Goal: Information Seeking & Learning: Learn about a topic

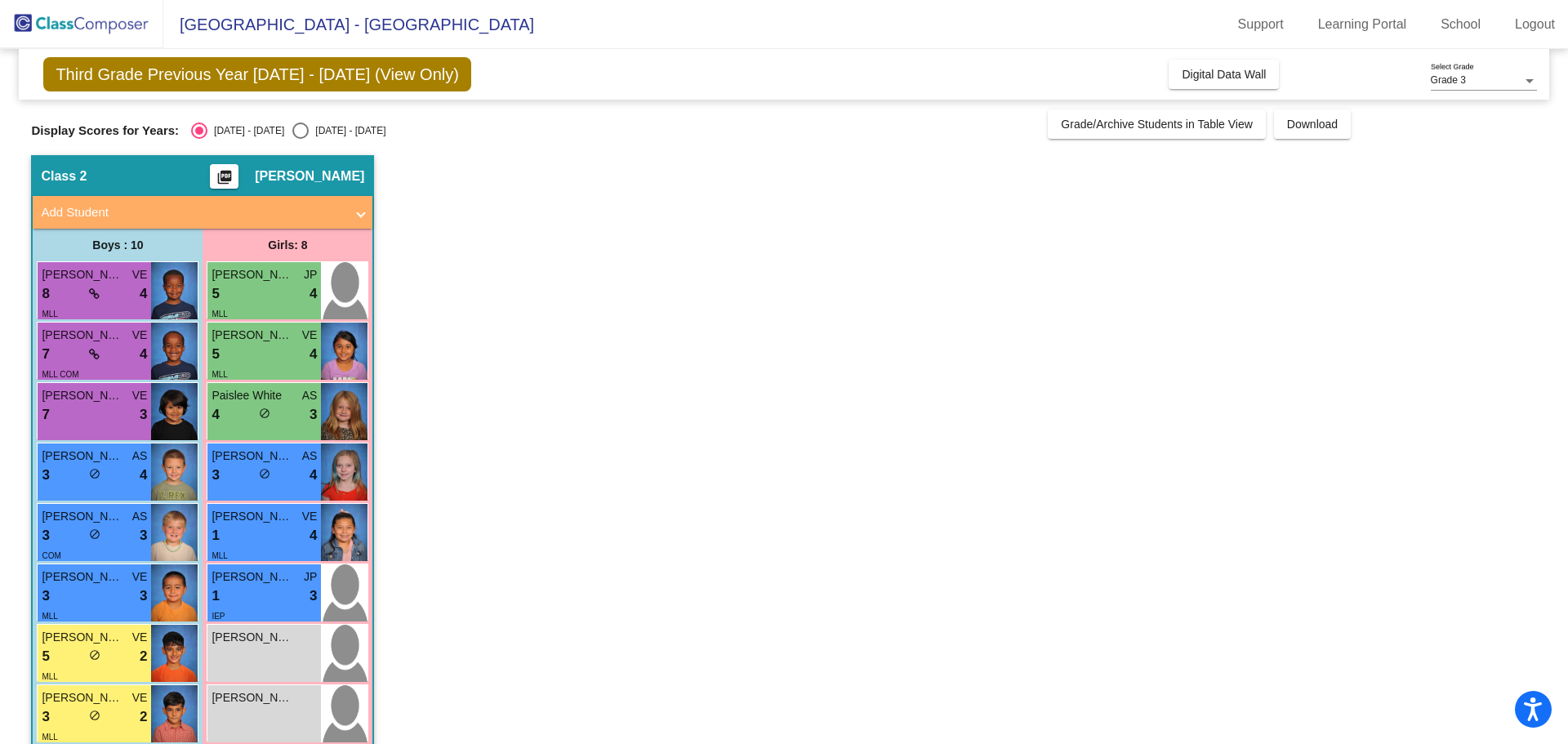
scroll to position [147, 0]
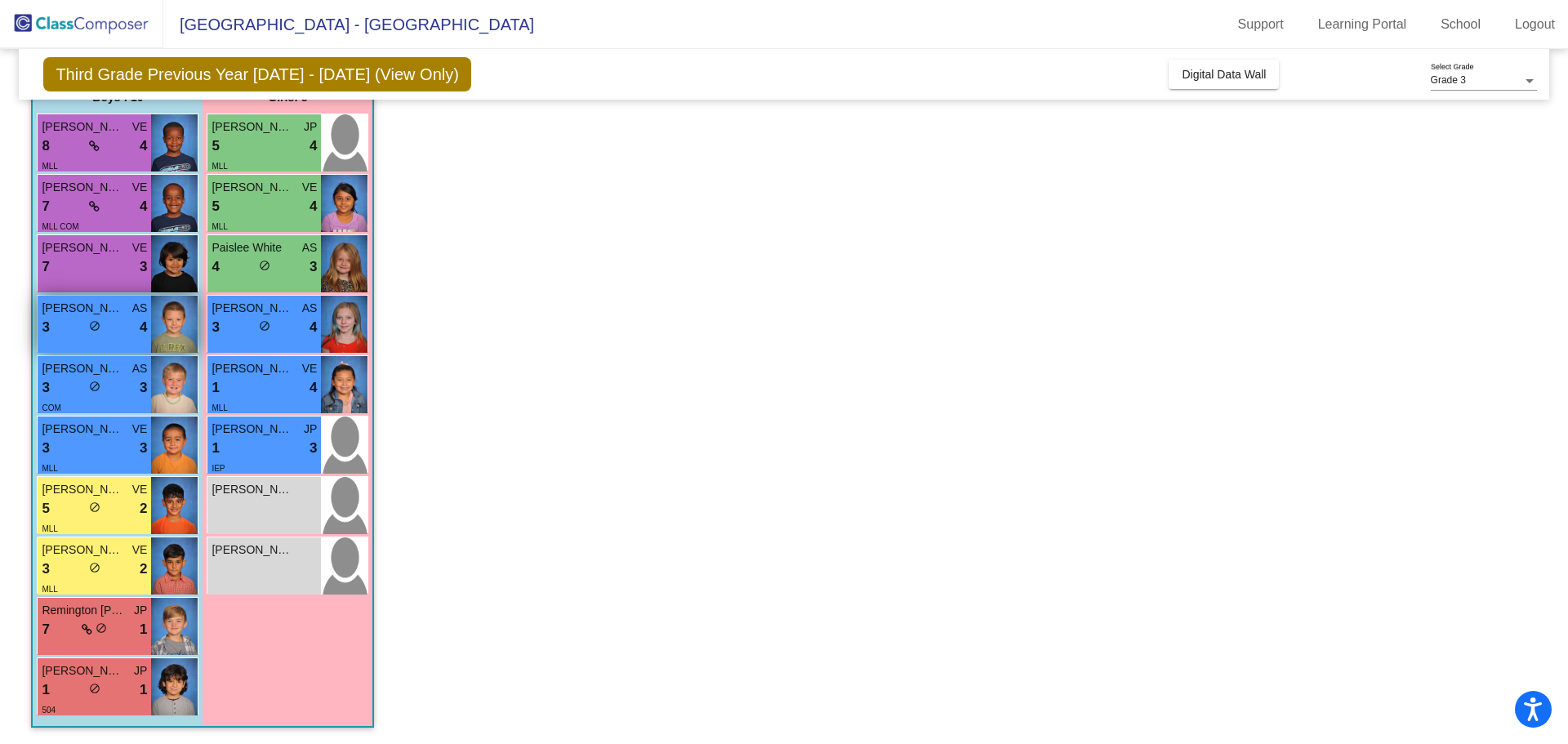
click at [126, 332] on div "3 lock do_not_disturb_alt 4" at bounding box center [94, 328] width 105 height 21
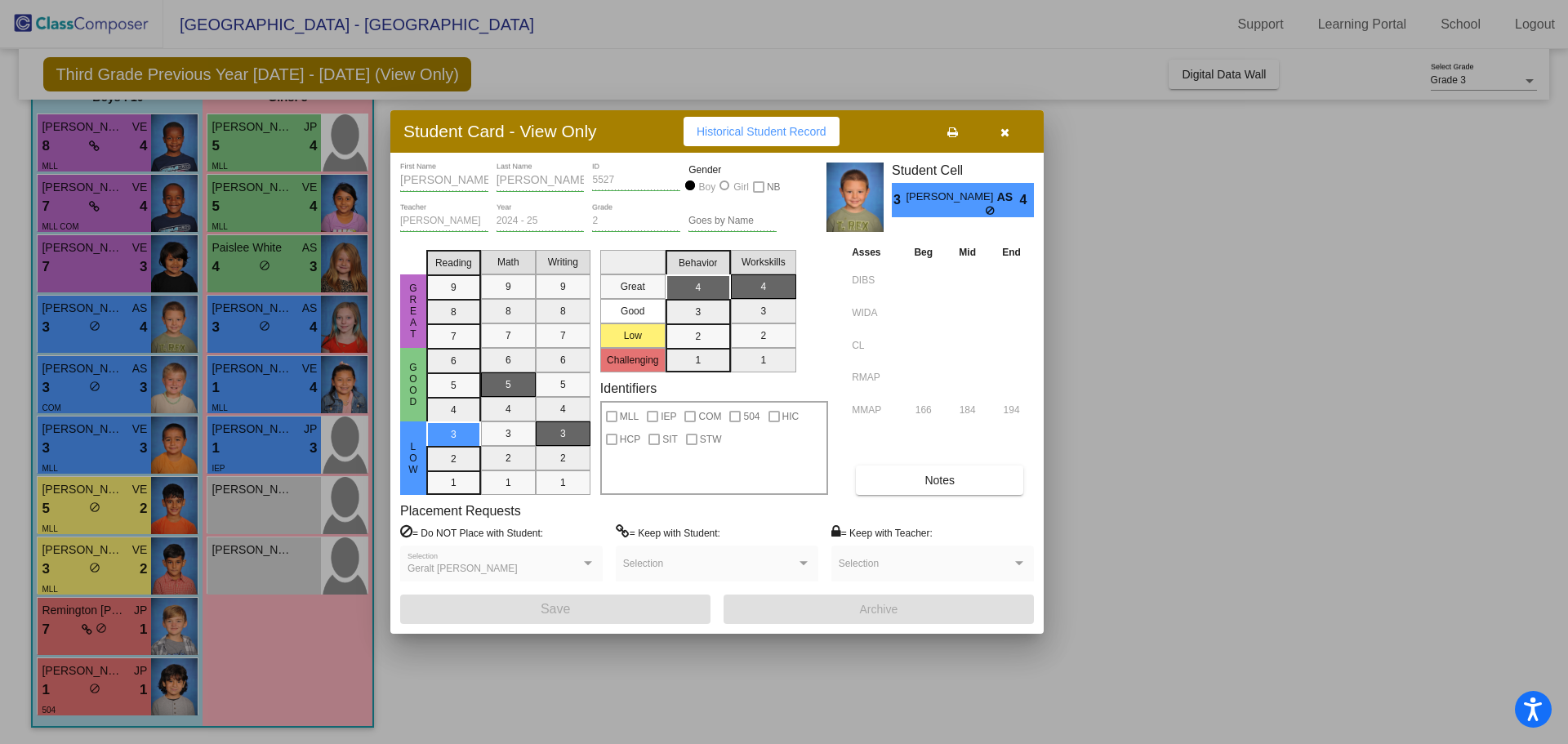
click at [67, 621] on div at bounding box center [784, 372] width 1568 height 744
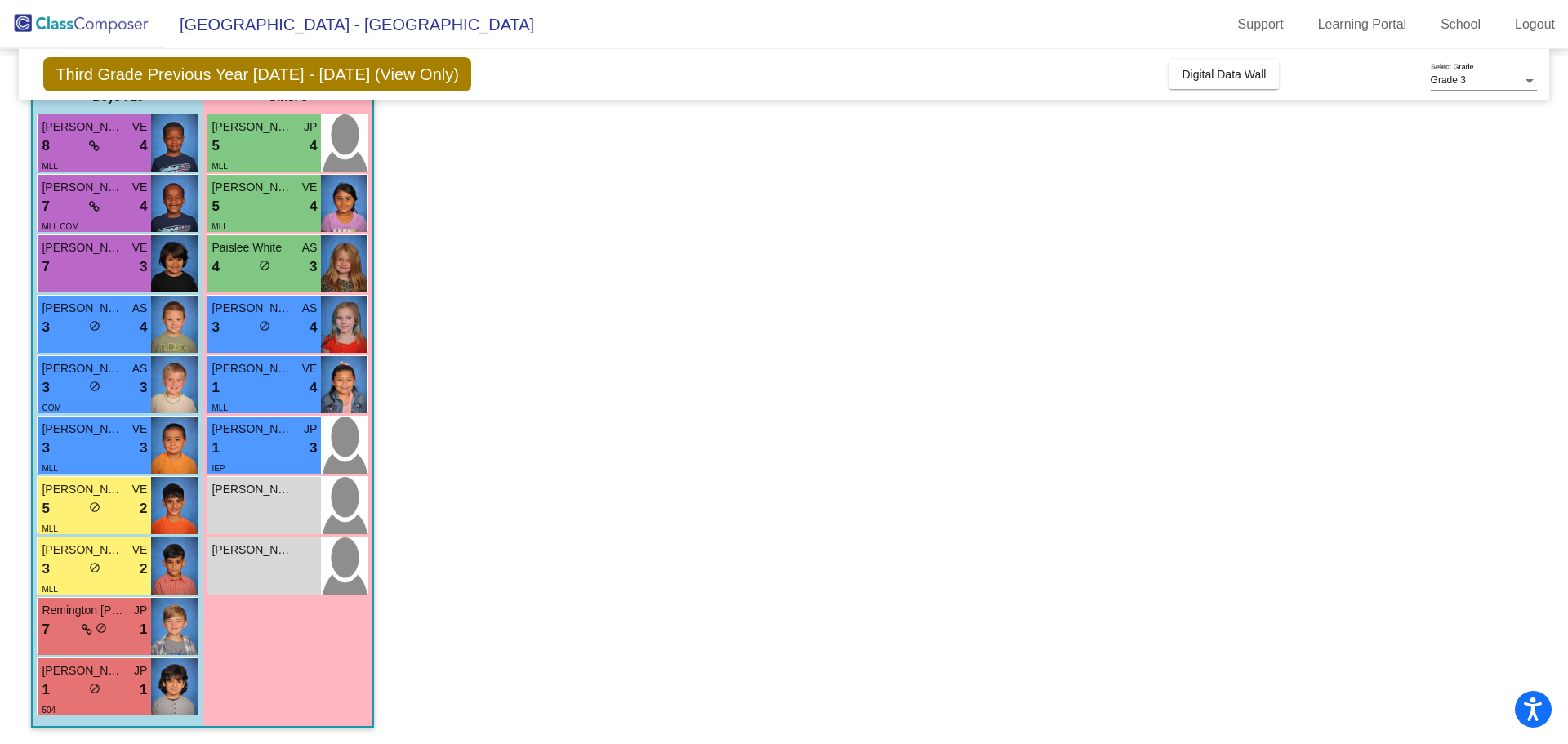
click at [67, 621] on div "7 lock do_not_disturb_alt 1" at bounding box center [94, 629] width 105 height 21
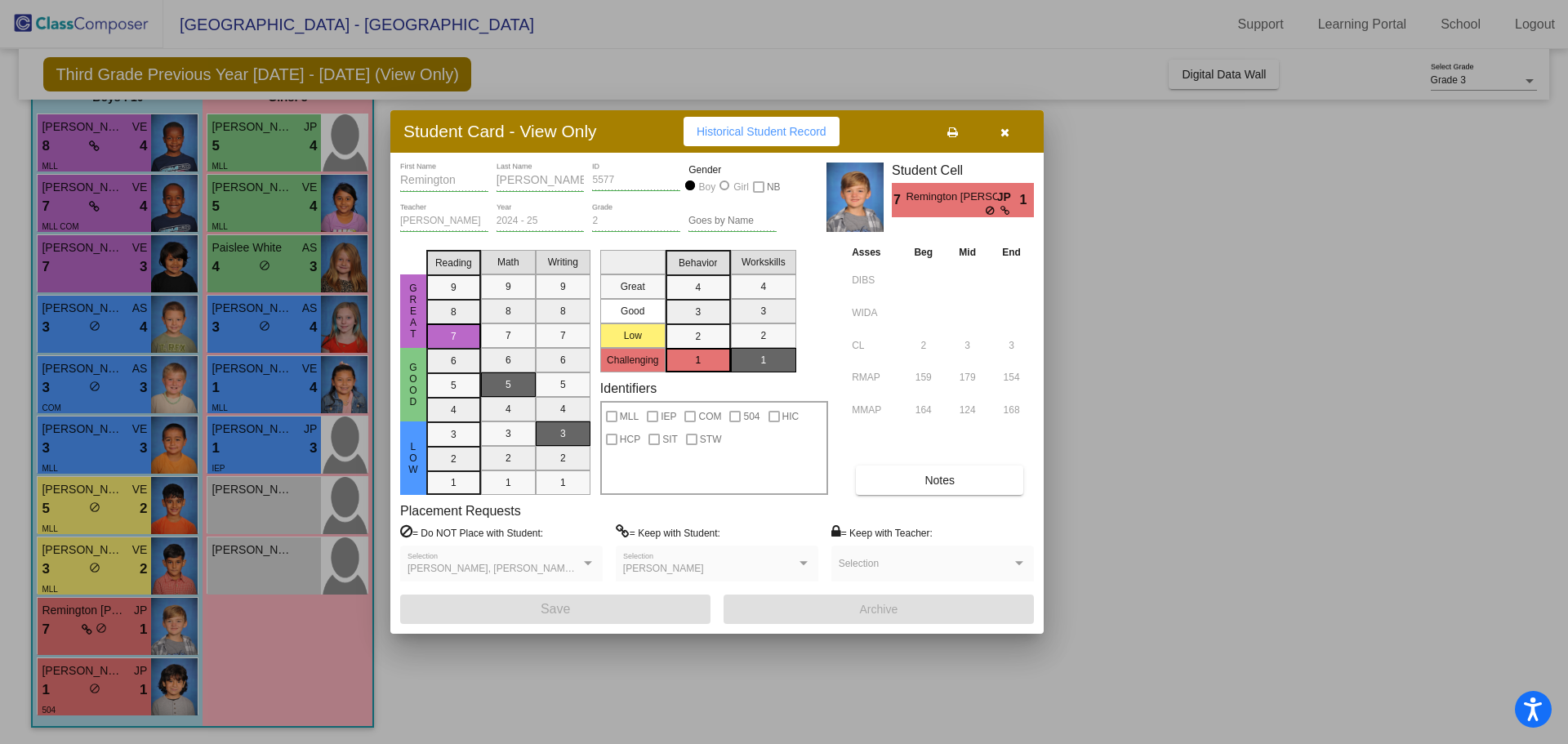
click at [234, 275] on div at bounding box center [784, 372] width 1568 height 744
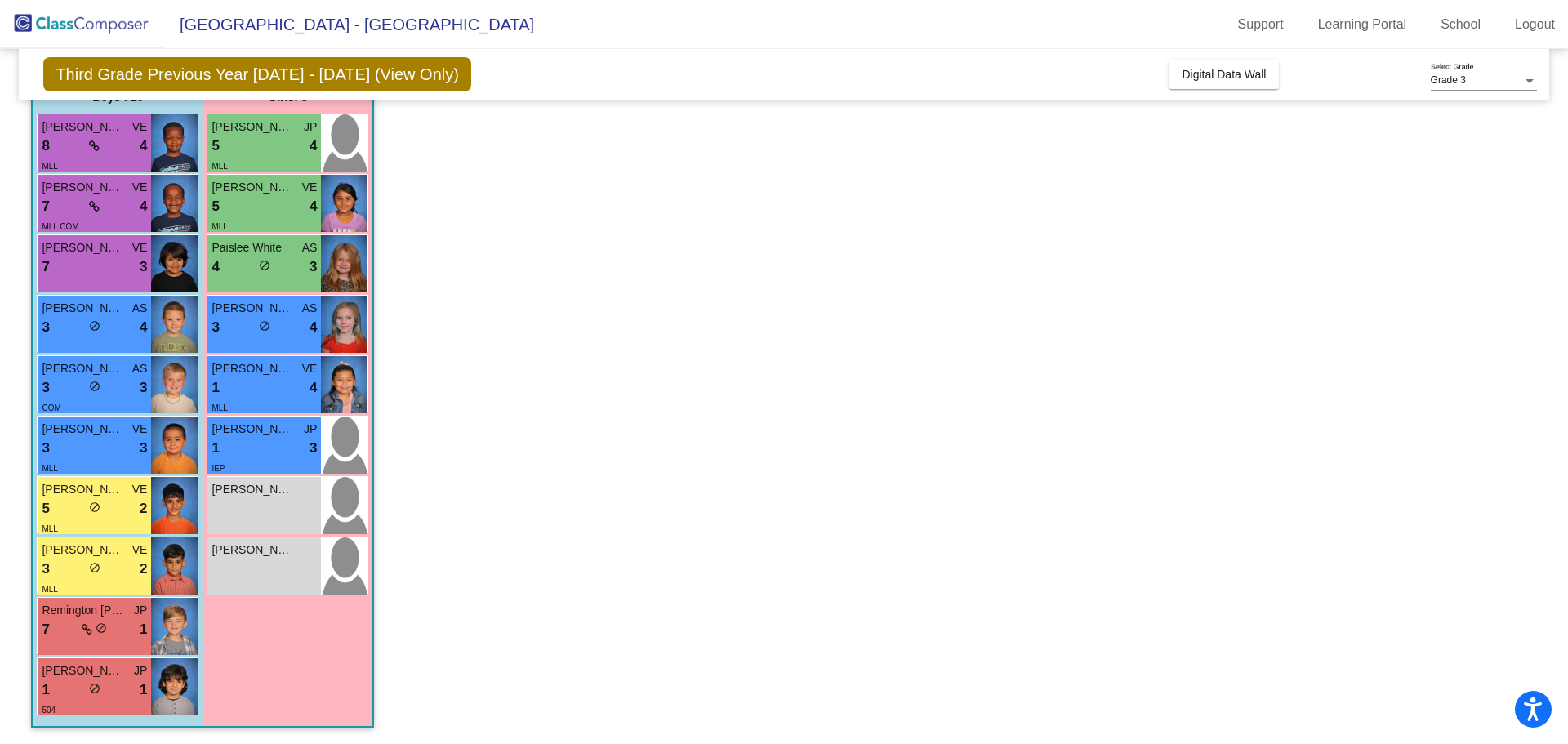
click at [234, 275] on div "4 lock do_not_disturb_alt 3" at bounding box center [263, 267] width 105 height 21
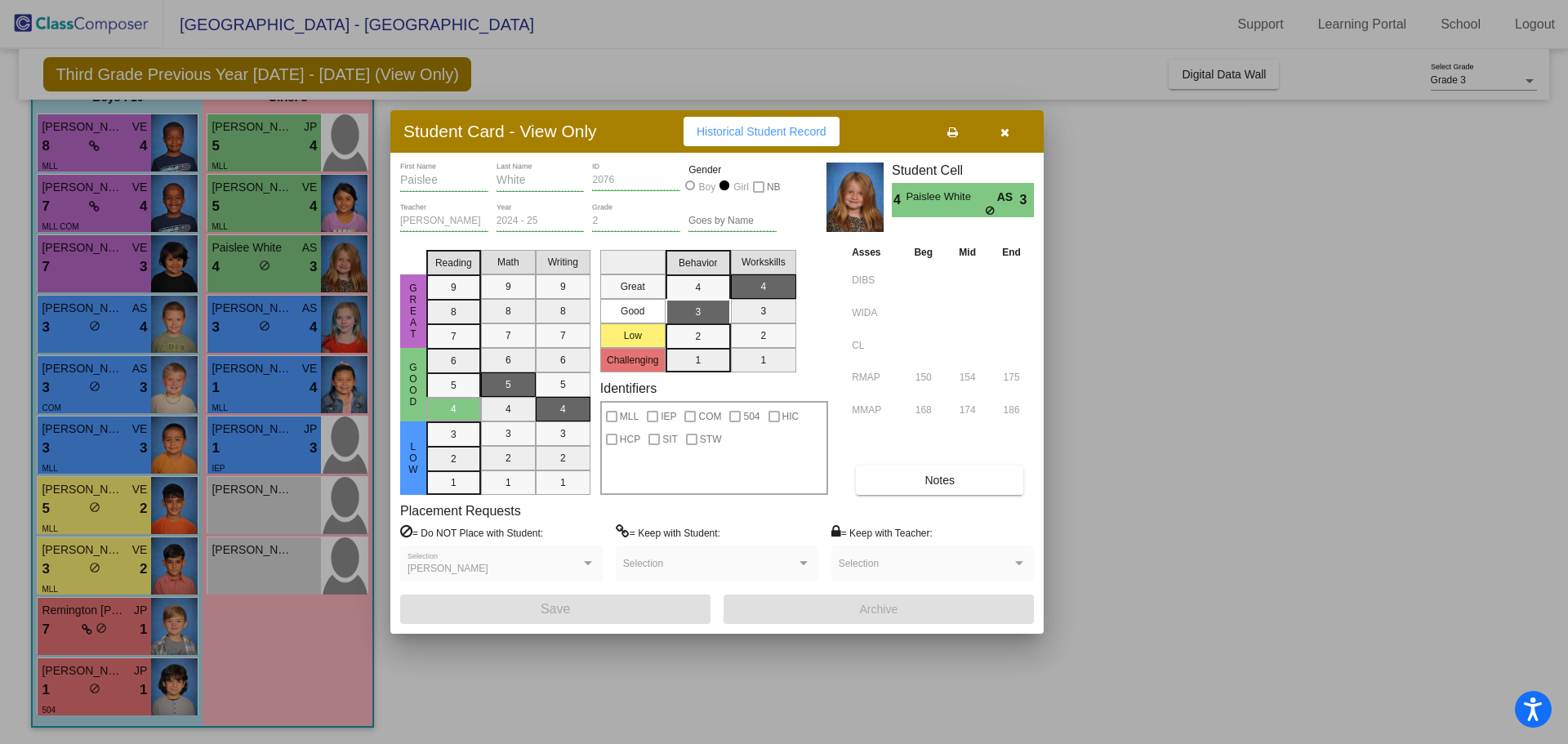
click at [247, 579] on div at bounding box center [784, 372] width 1568 height 744
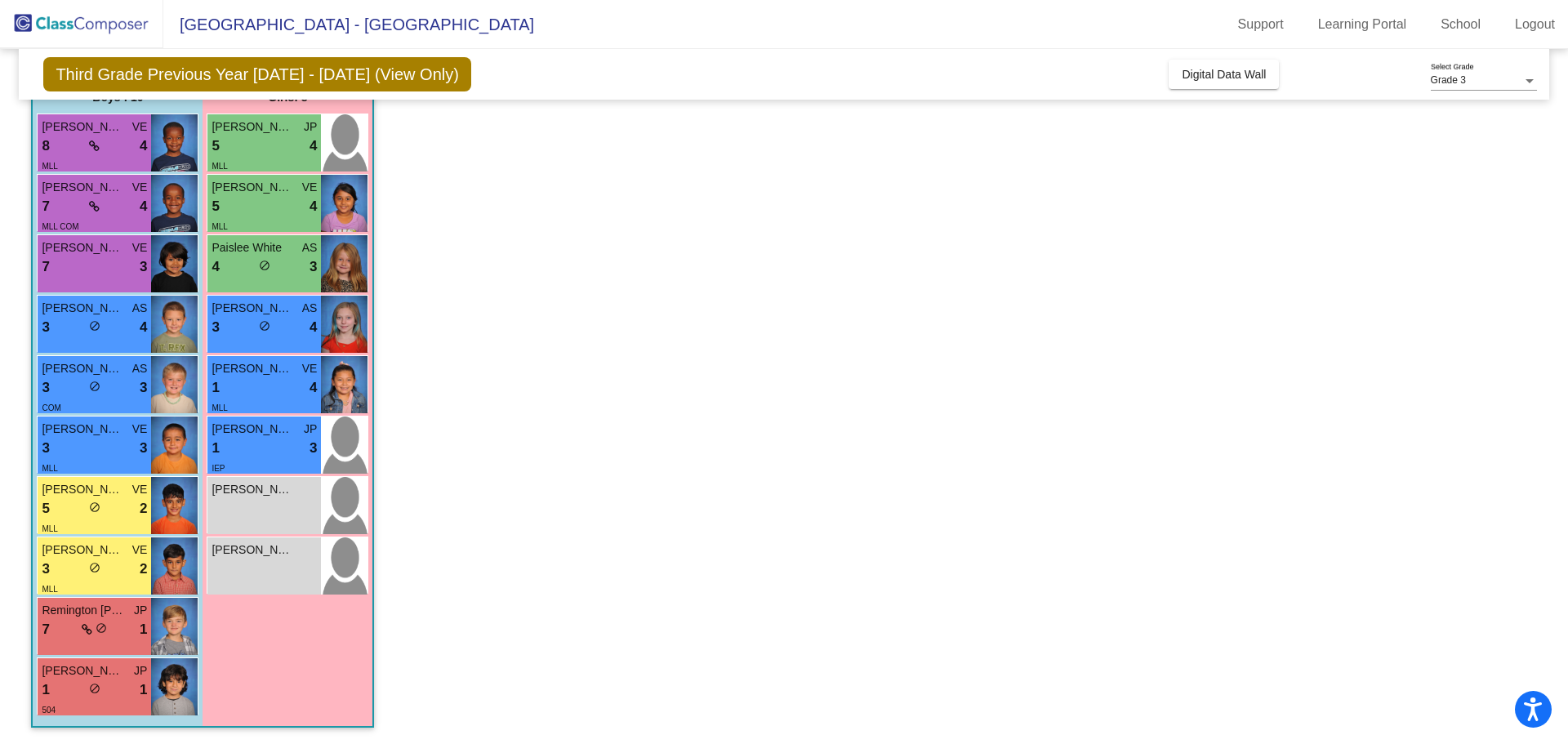
click at [247, 579] on div "[PERSON_NAME] lock do_not_disturb_alt" at bounding box center [264, 565] width 114 height 57
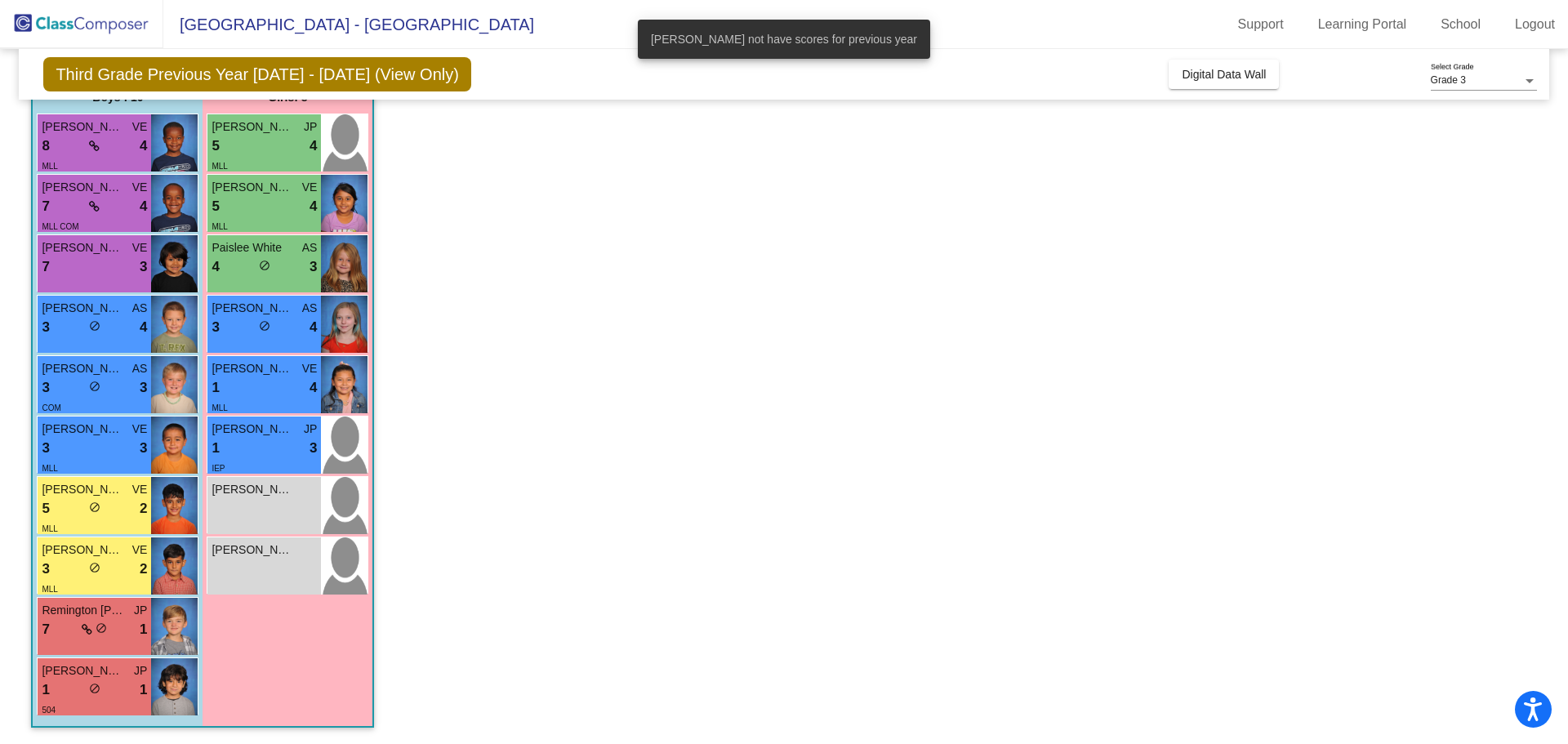
click at [247, 579] on div "[PERSON_NAME] lock do_not_disturb_alt" at bounding box center [264, 565] width 114 height 57
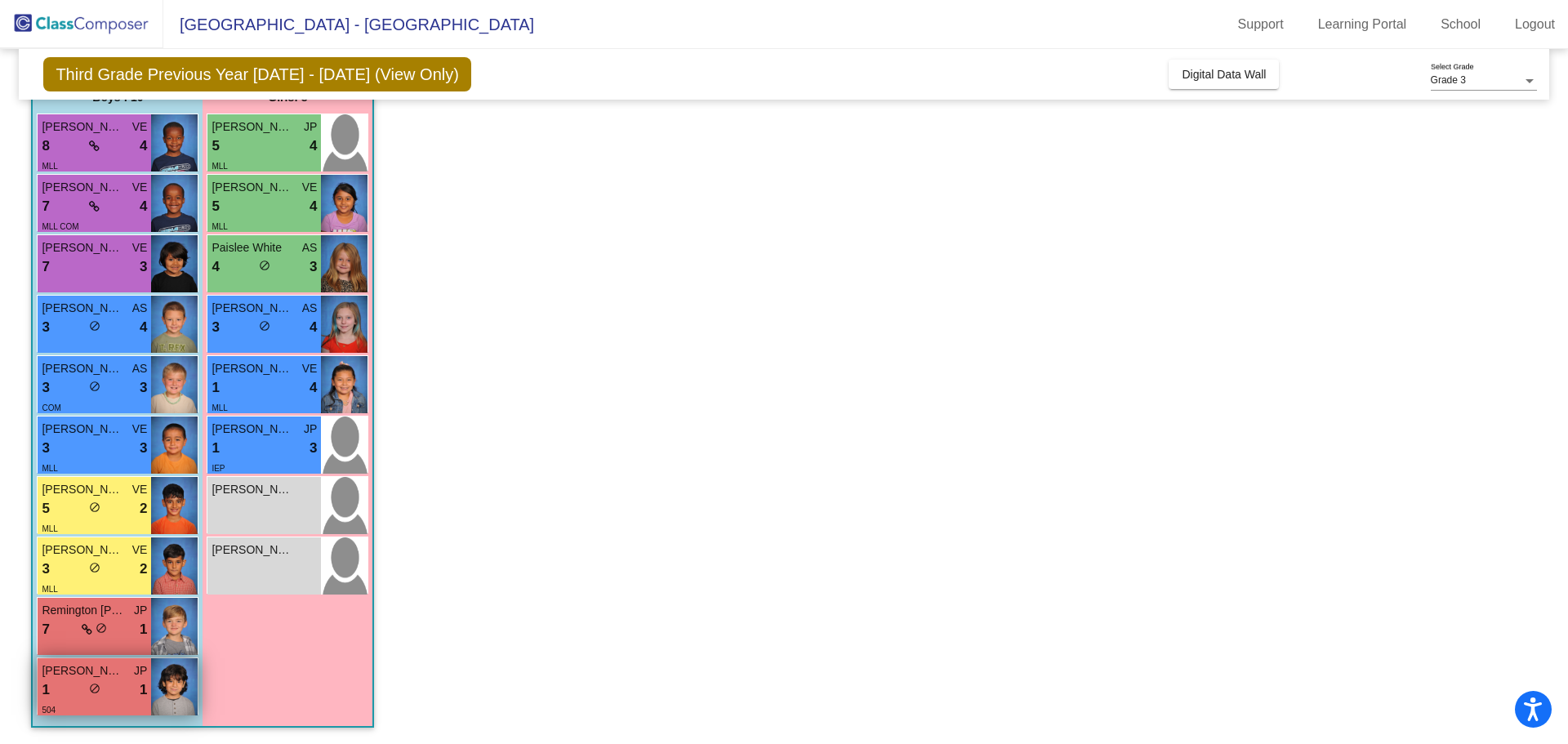
click at [115, 698] on div "1 lock do_not_disturb_alt 1" at bounding box center [94, 690] width 105 height 21
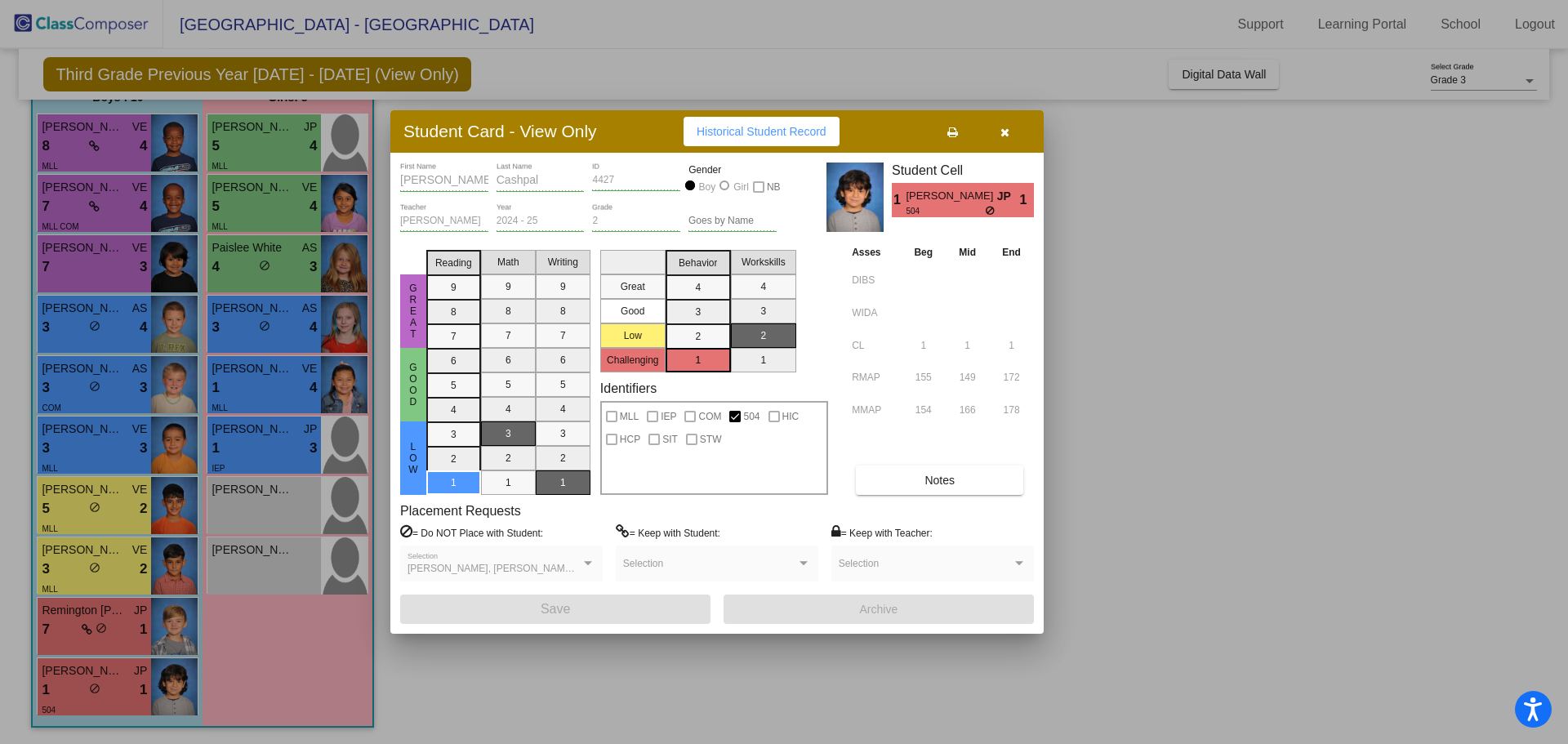
click at [237, 322] on div at bounding box center [784, 372] width 1568 height 744
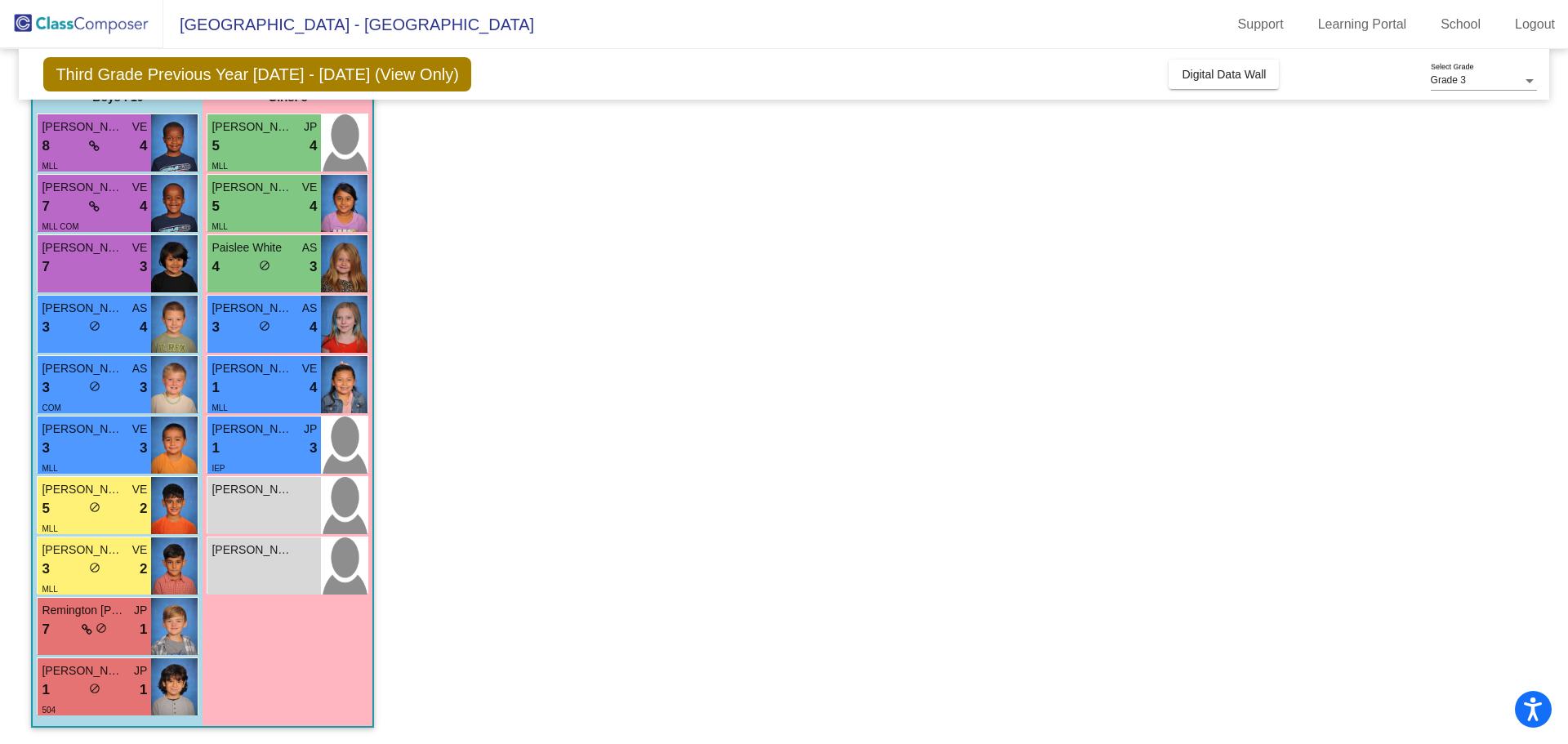
click at [237, 322] on div "3 lock do_not_disturb_alt 4" at bounding box center [263, 328] width 105 height 21
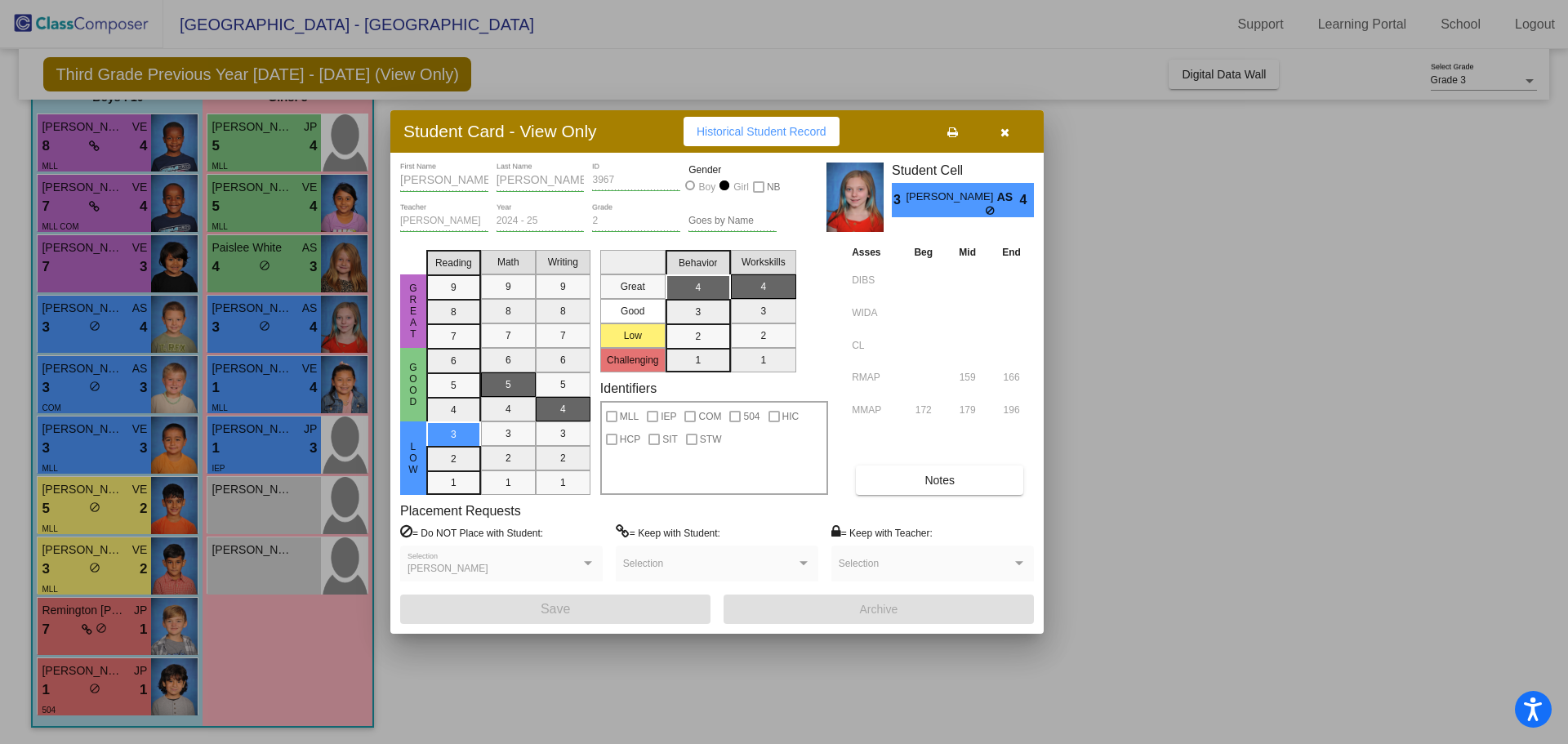
click at [244, 211] on div at bounding box center [784, 372] width 1568 height 744
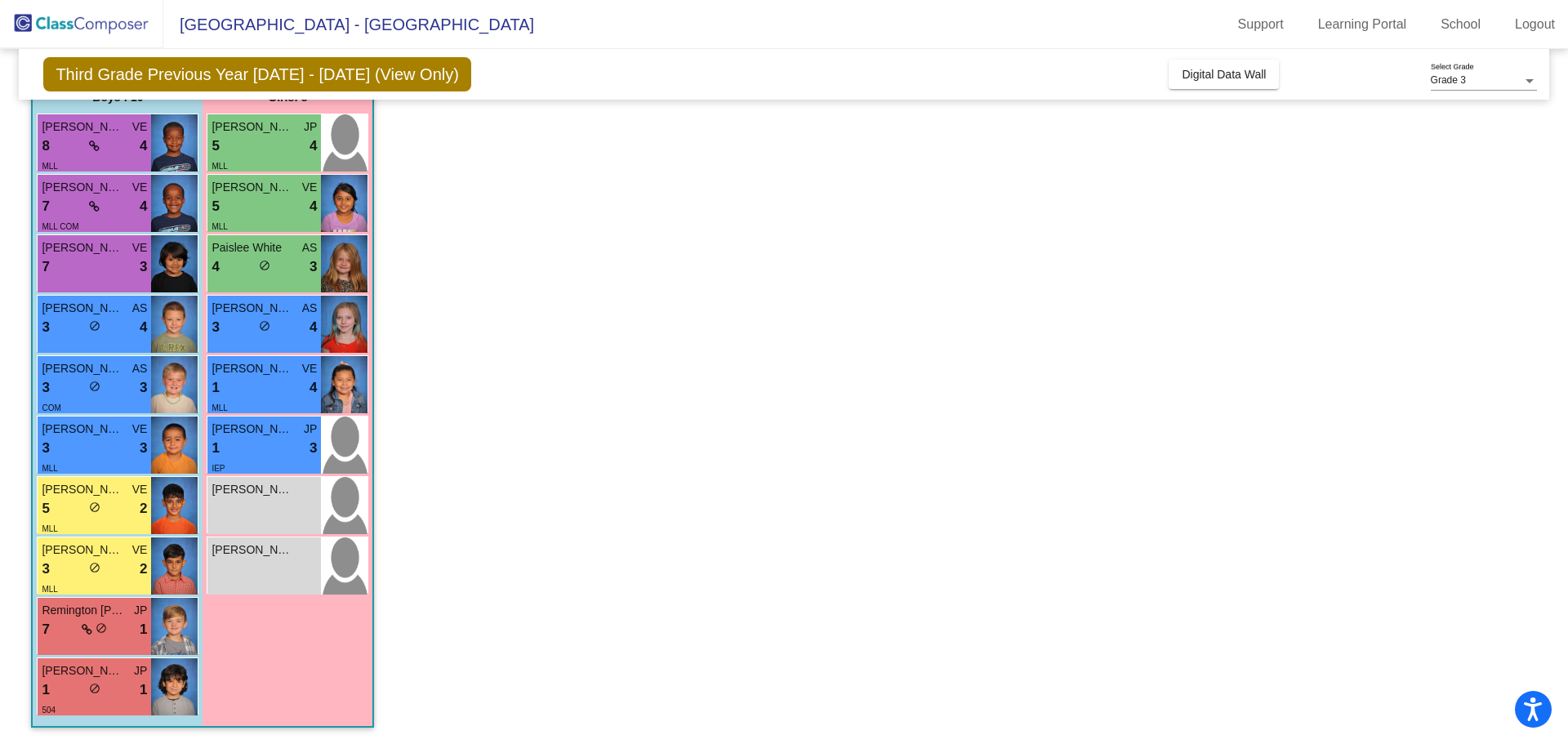
click at [244, 211] on div "5 lock do_not_disturb_alt 4" at bounding box center [263, 206] width 105 height 21
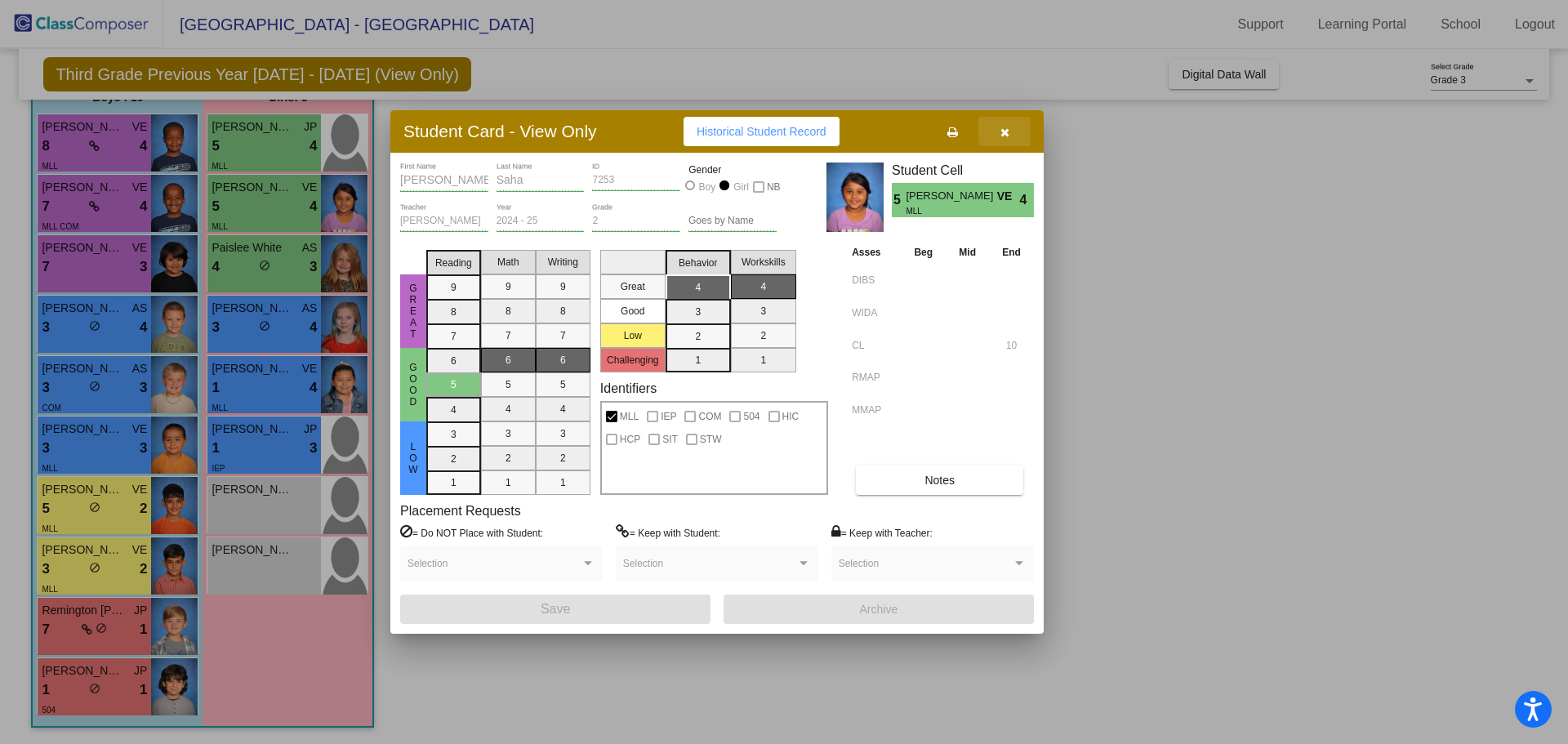
click at [1007, 130] on icon "button" at bounding box center [1004, 132] width 9 height 12
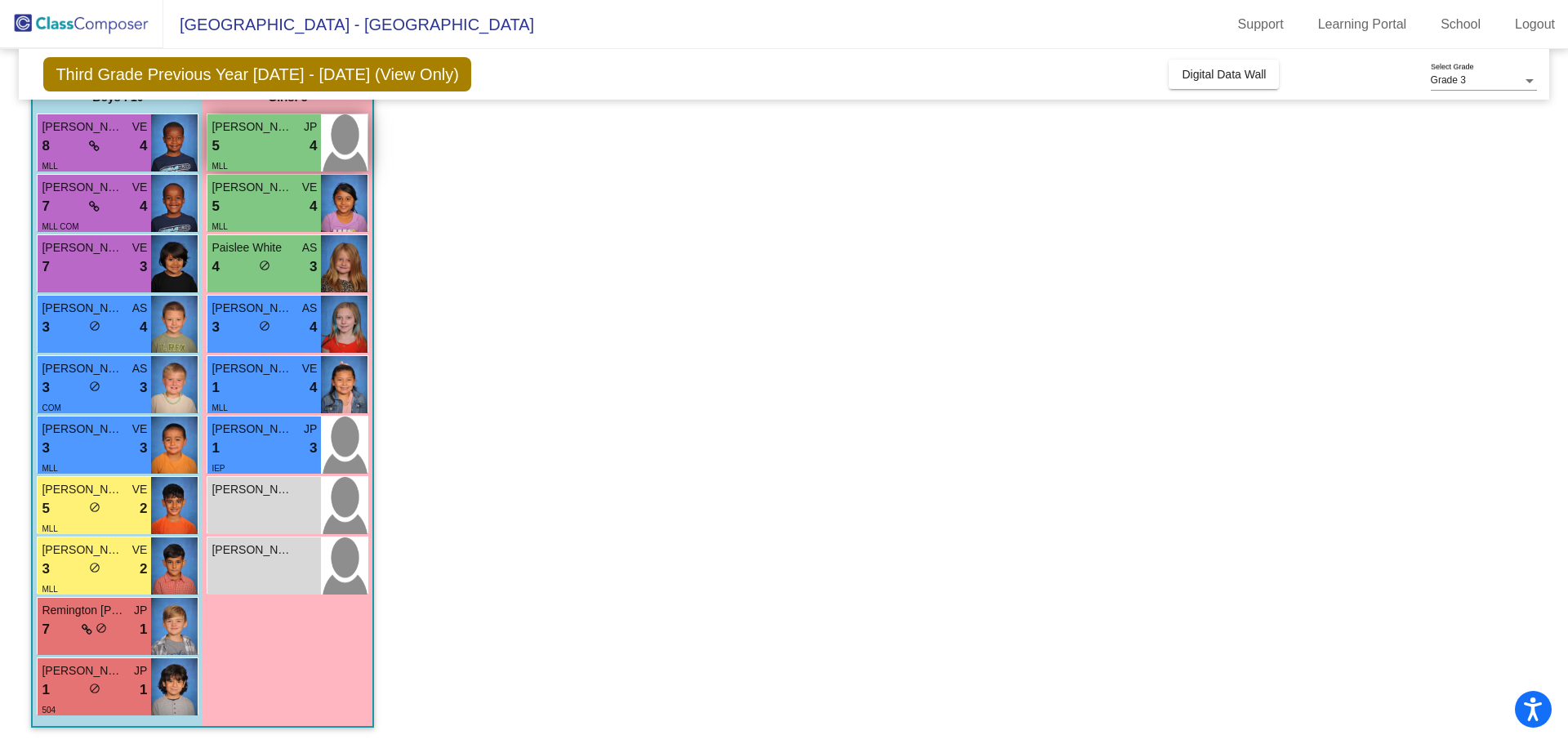
click at [283, 138] on div "5 lock do_not_disturb_alt 4" at bounding box center [263, 146] width 105 height 21
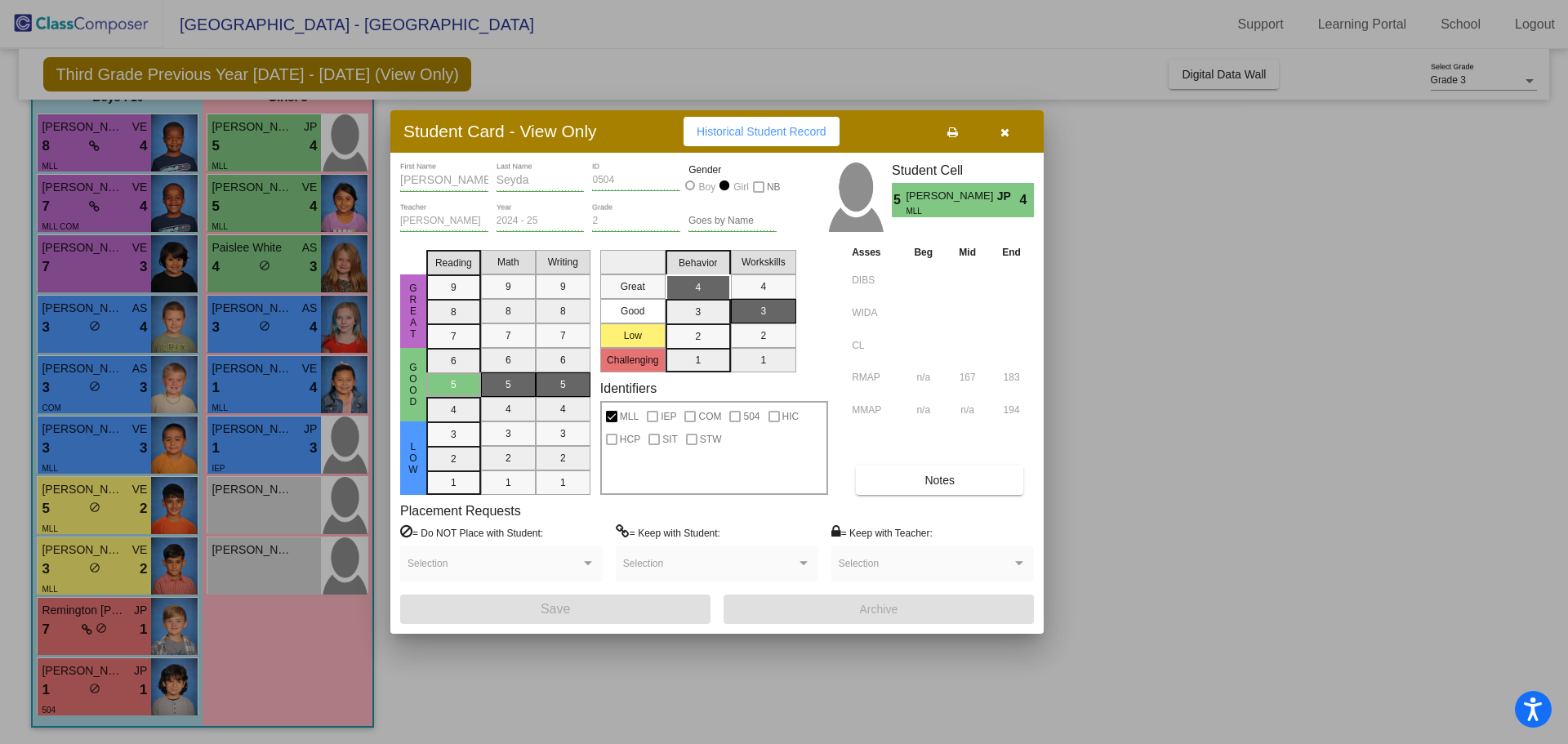
click at [74, 145] on div at bounding box center [784, 372] width 1568 height 744
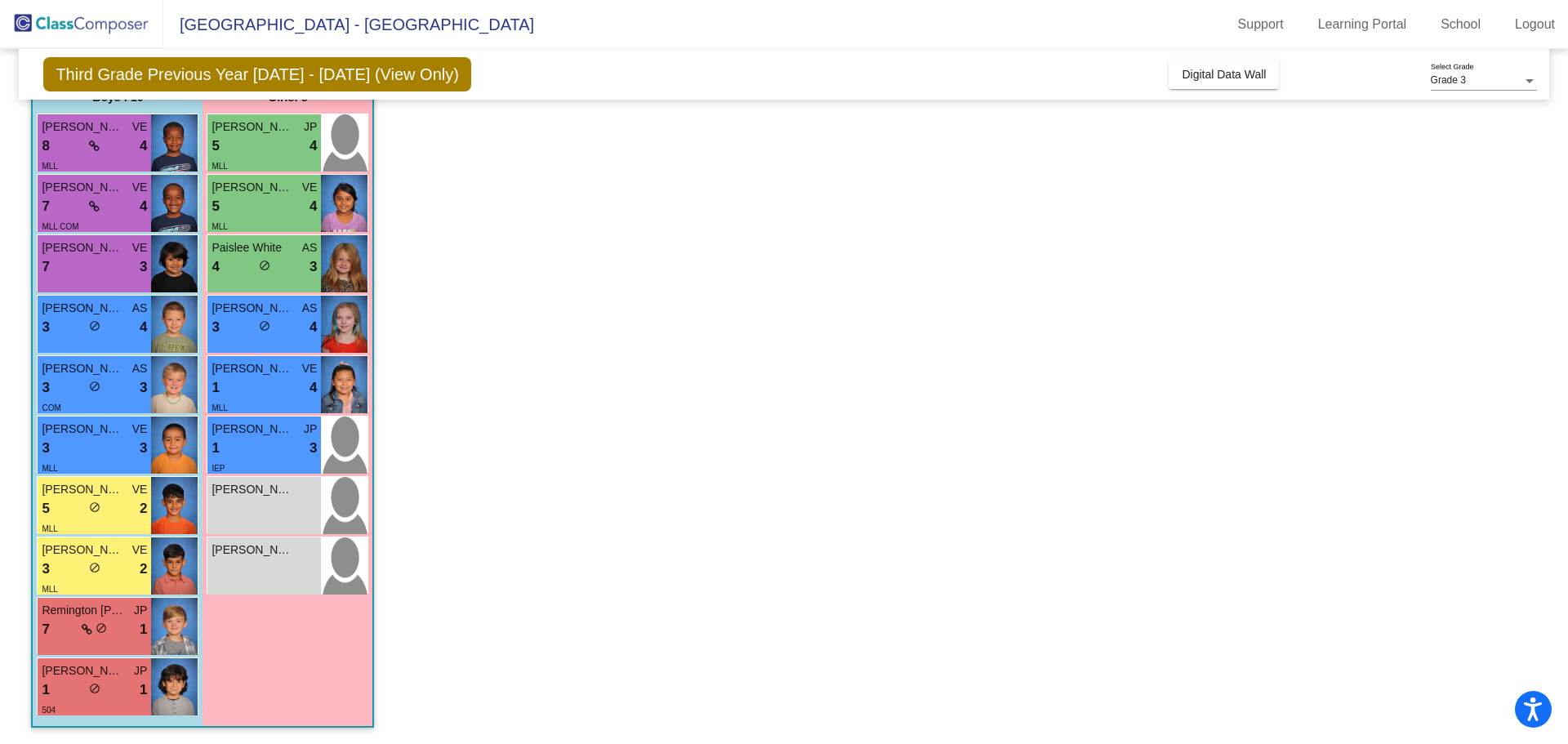
click at [74, 145] on div "8 lock do_not_disturb_alt 4" at bounding box center [94, 146] width 105 height 21
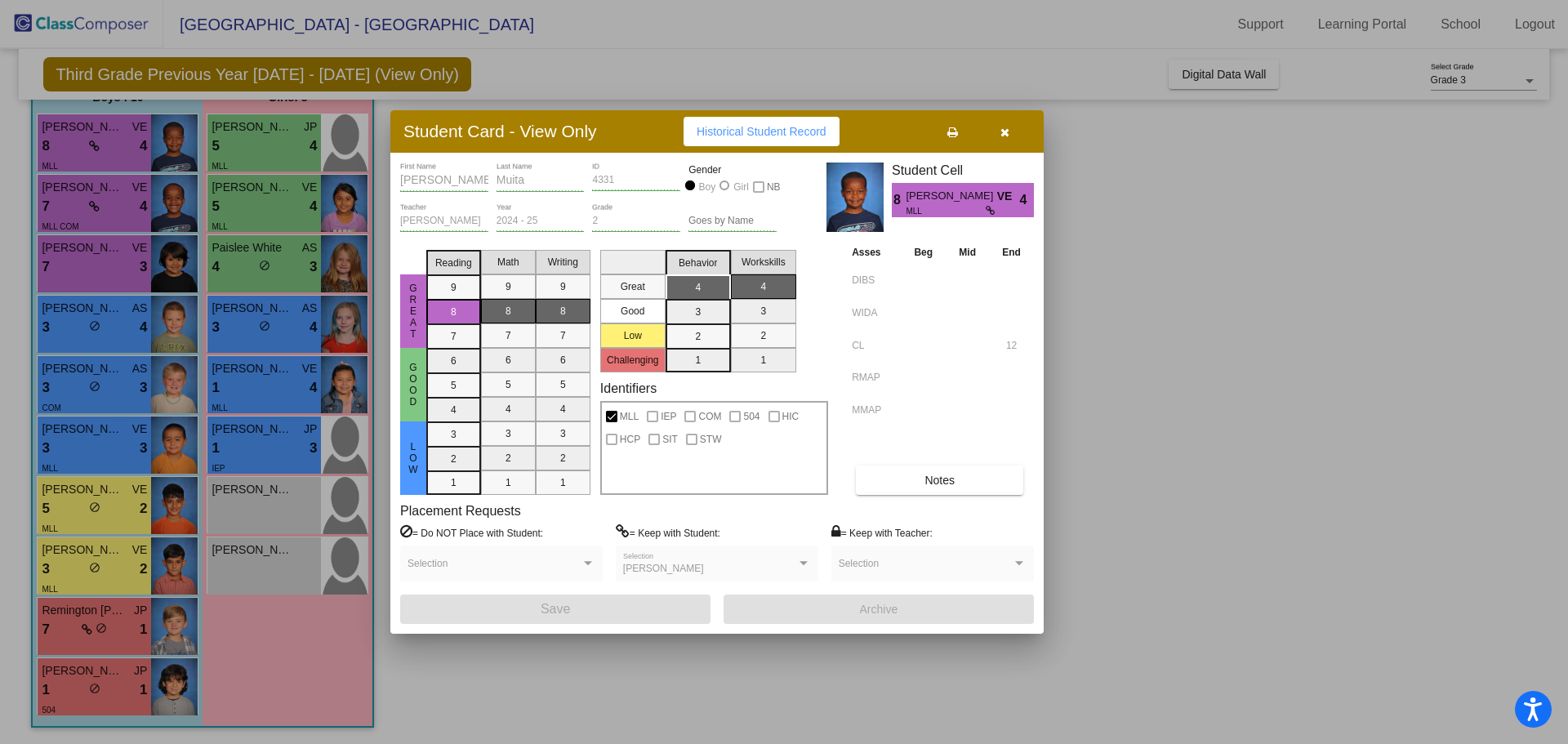
click at [72, 207] on div at bounding box center [784, 372] width 1568 height 744
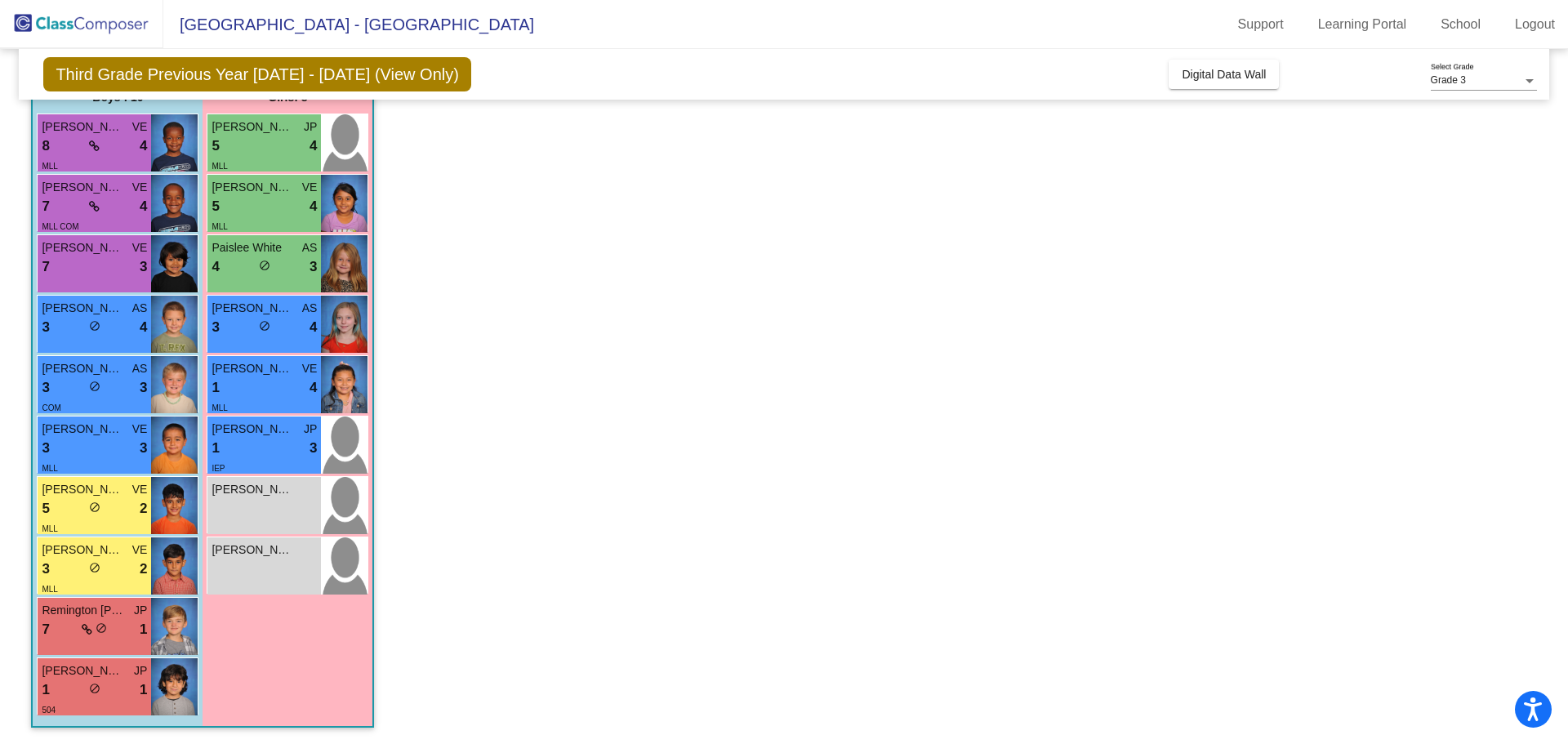
click at [72, 207] on div "7 lock do_not_disturb_alt 4" at bounding box center [94, 206] width 105 height 21
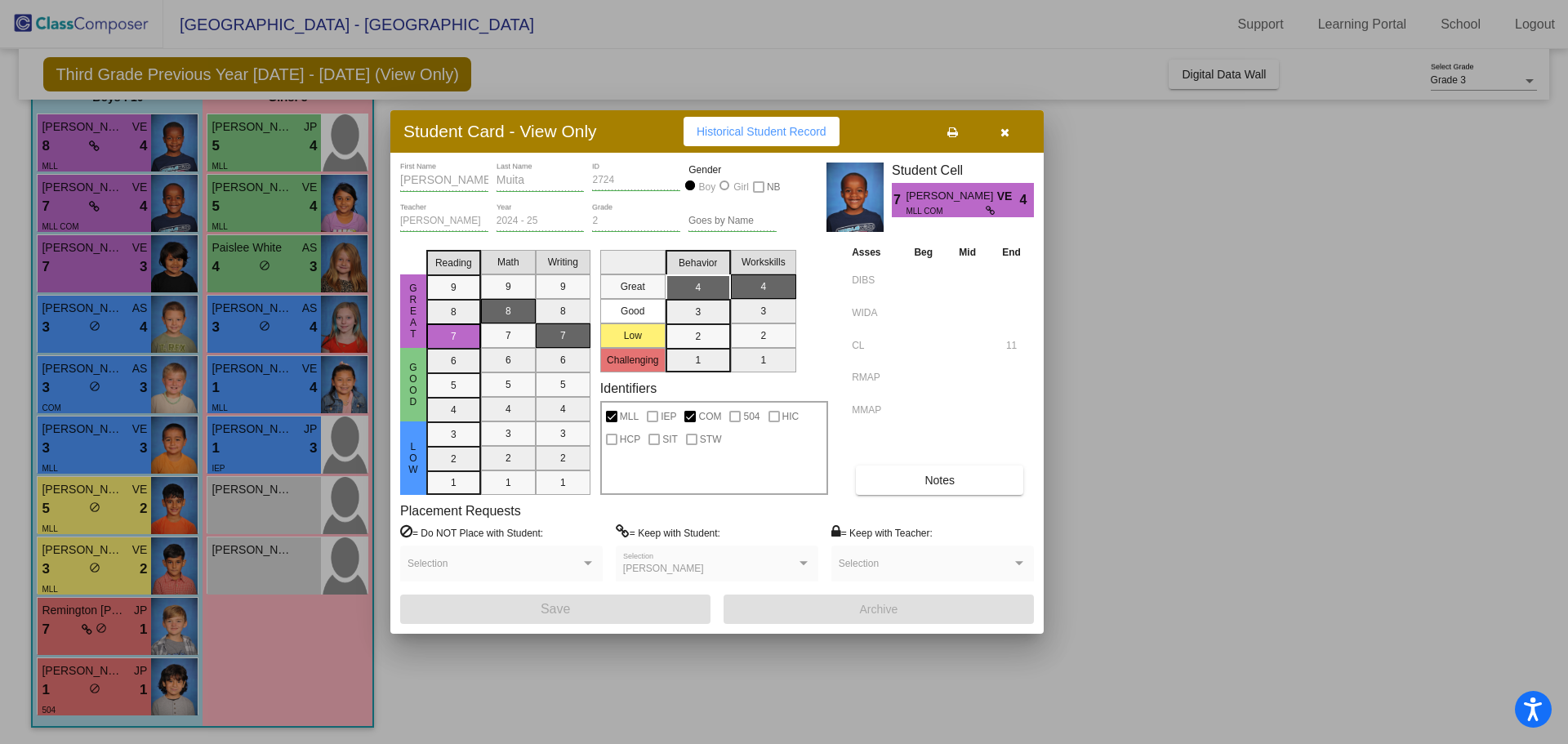
click at [122, 506] on div at bounding box center [784, 372] width 1568 height 744
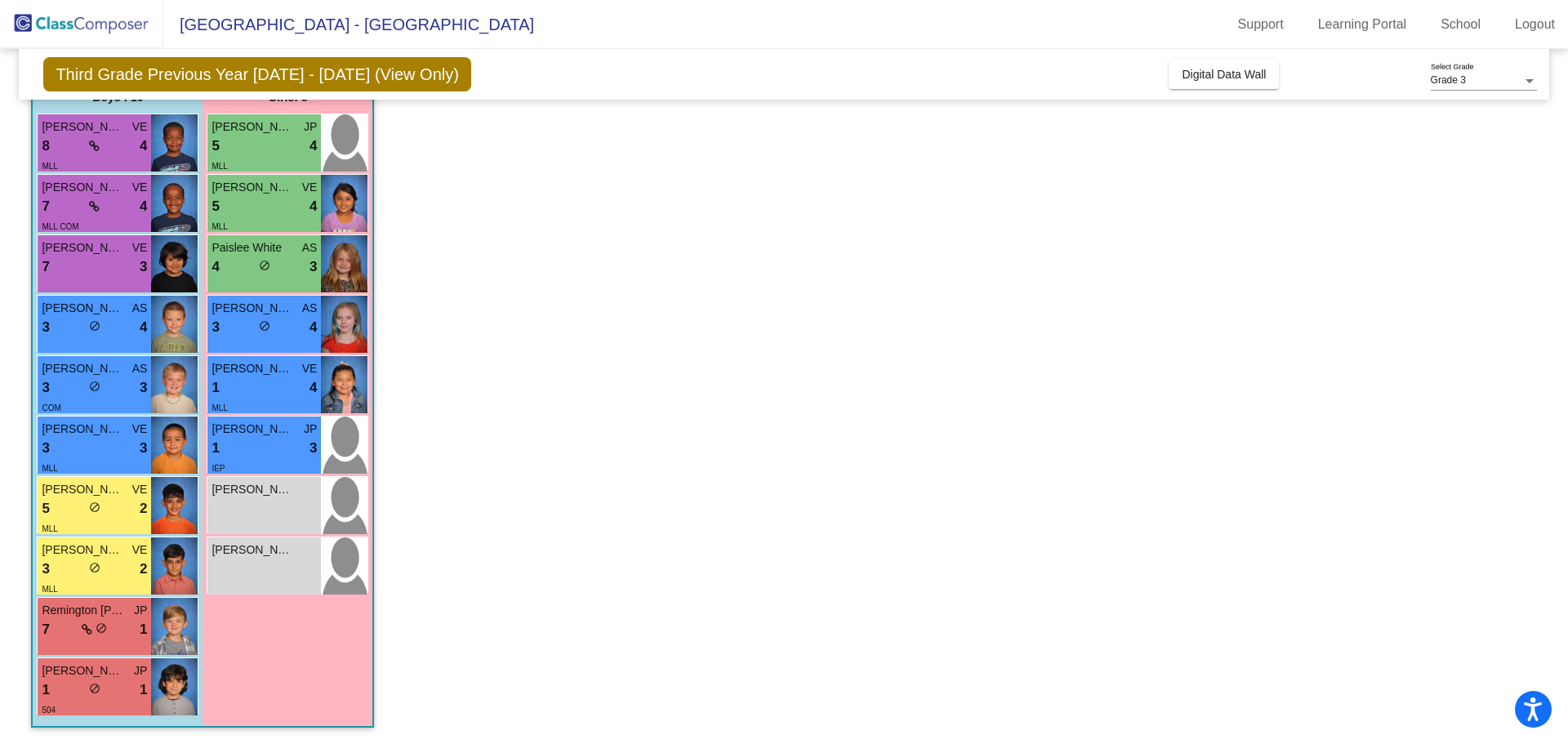
click at [122, 506] on div "5 lock do_not_disturb_alt 2" at bounding box center [94, 509] width 105 height 21
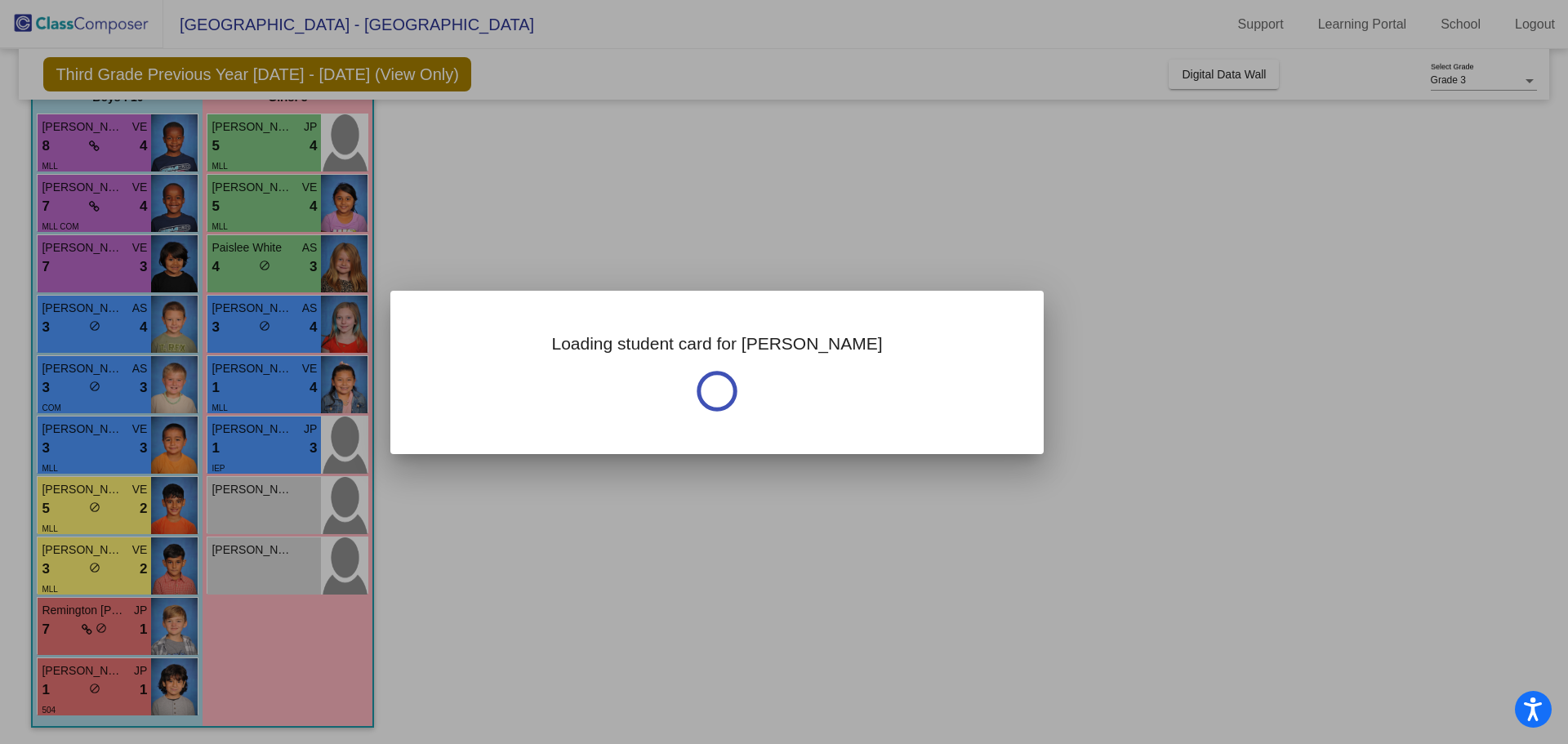
click at [122, 506] on div at bounding box center [784, 372] width 1568 height 744
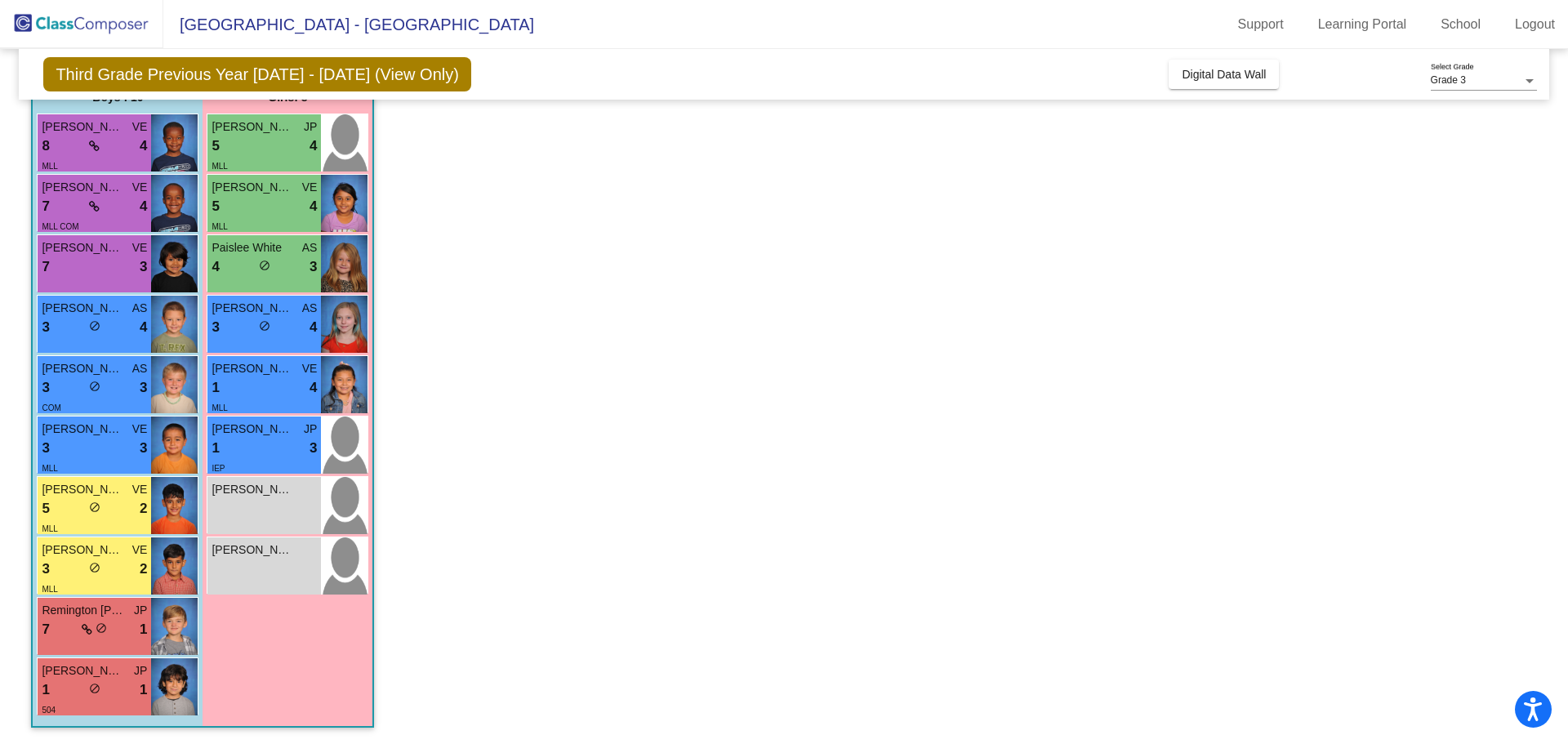
click at [122, 506] on div "5 lock do_not_disturb_alt 2" at bounding box center [94, 509] width 105 height 21
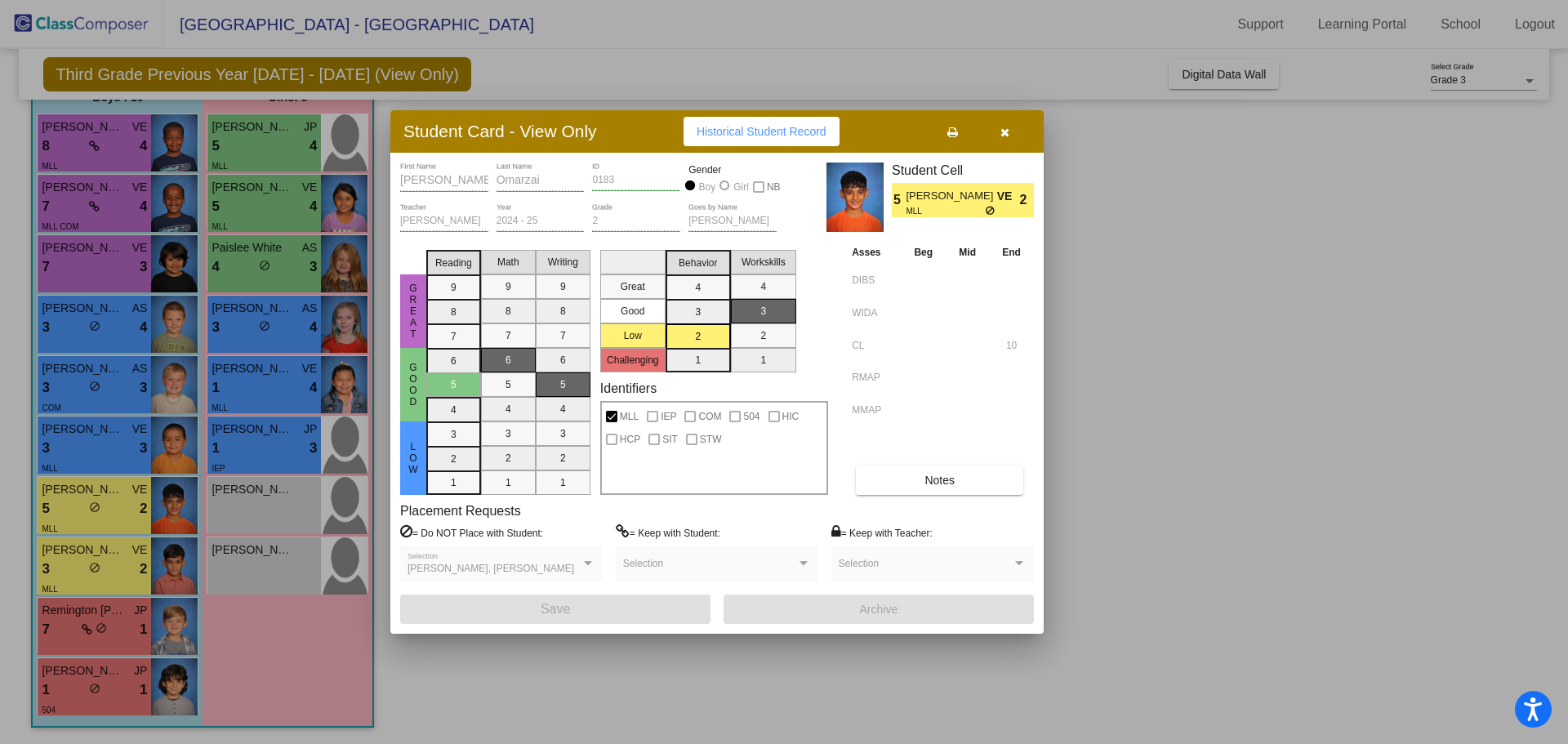
click at [72, 454] on div at bounding box center [784, 372] width 1568 height 744
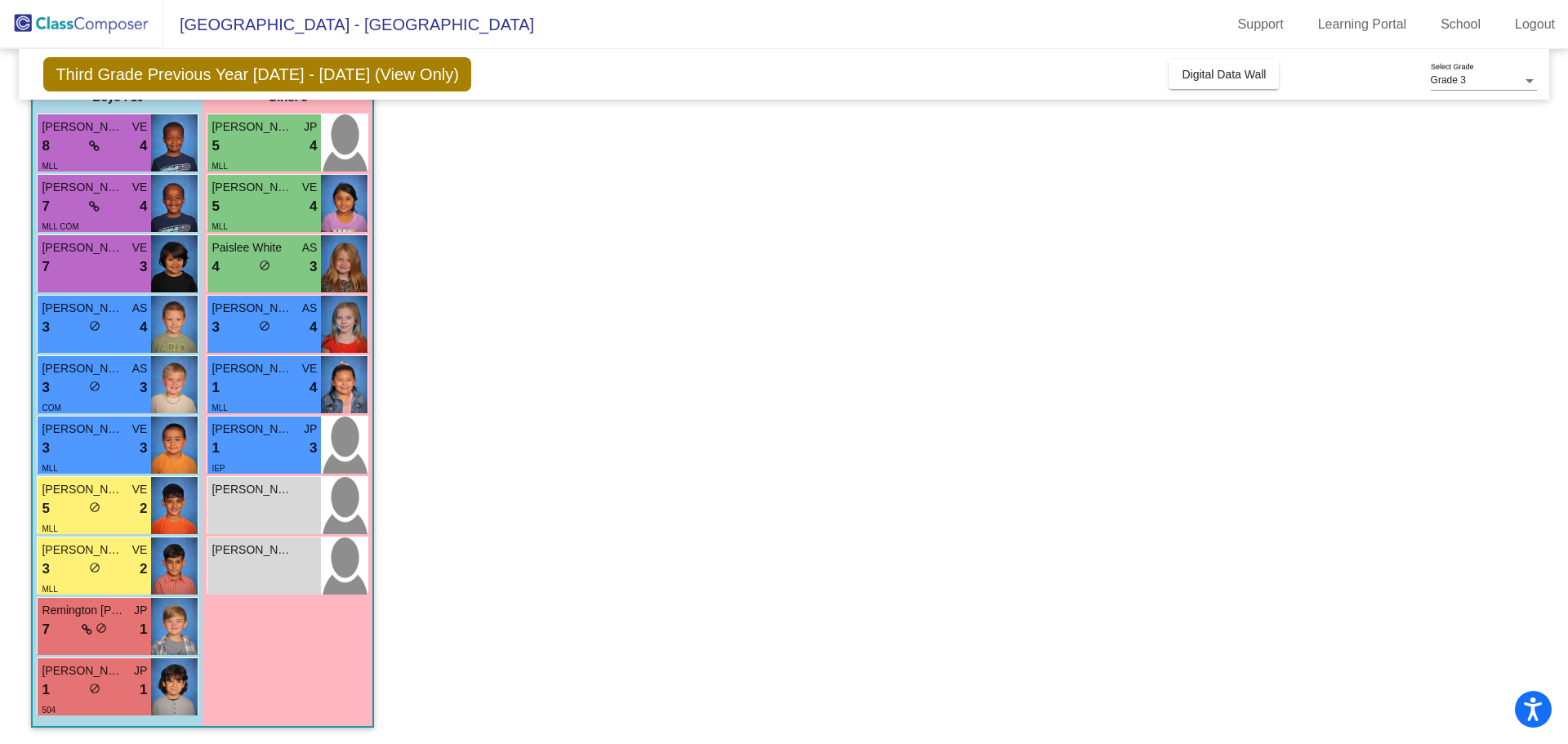
click at [72, 454] on div "3 lock do_not_disturb_alt 3" at bounding box center [94, 448] width 105 height 21
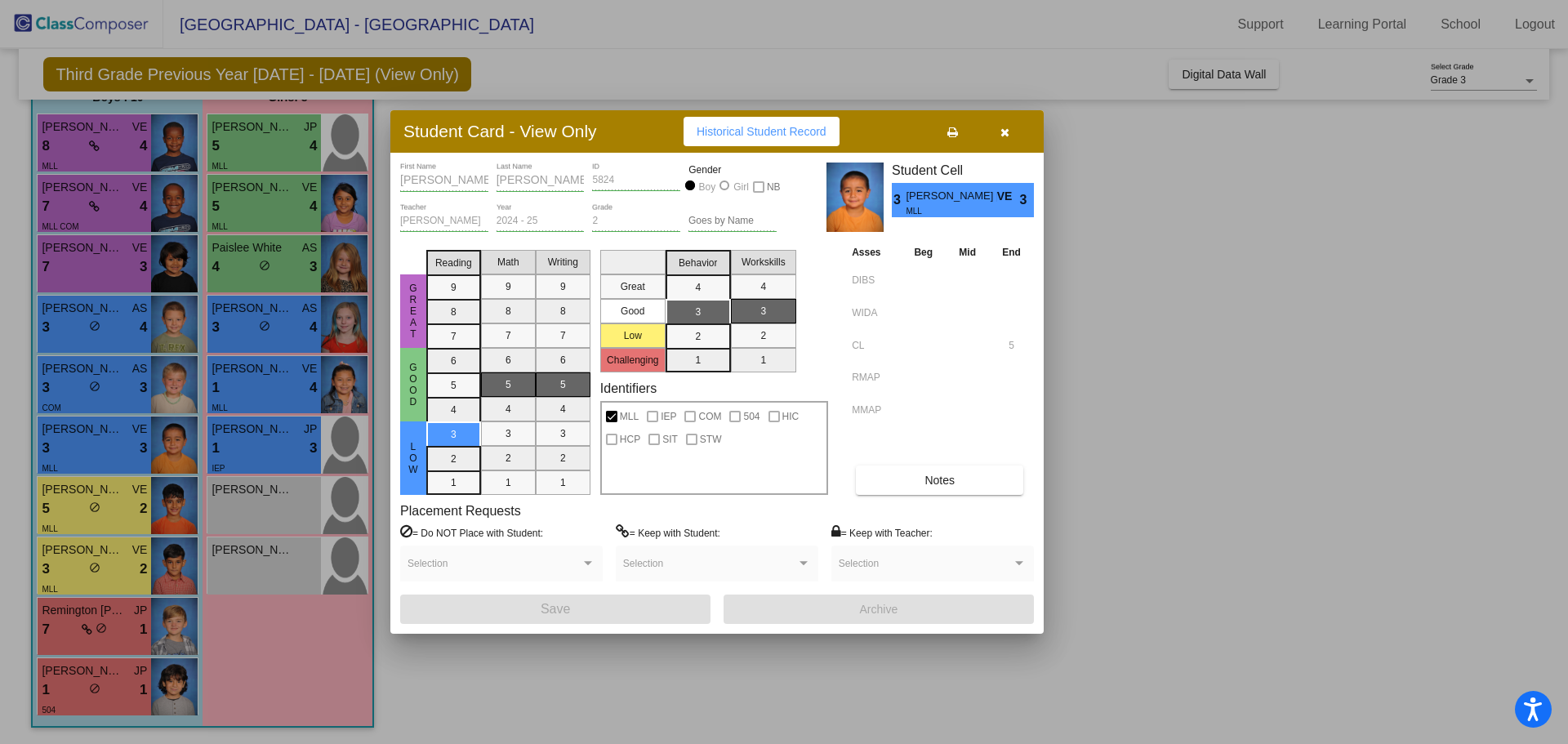
click at [113, 140] on div at bounding box center [784, 372] width 1568 height 744
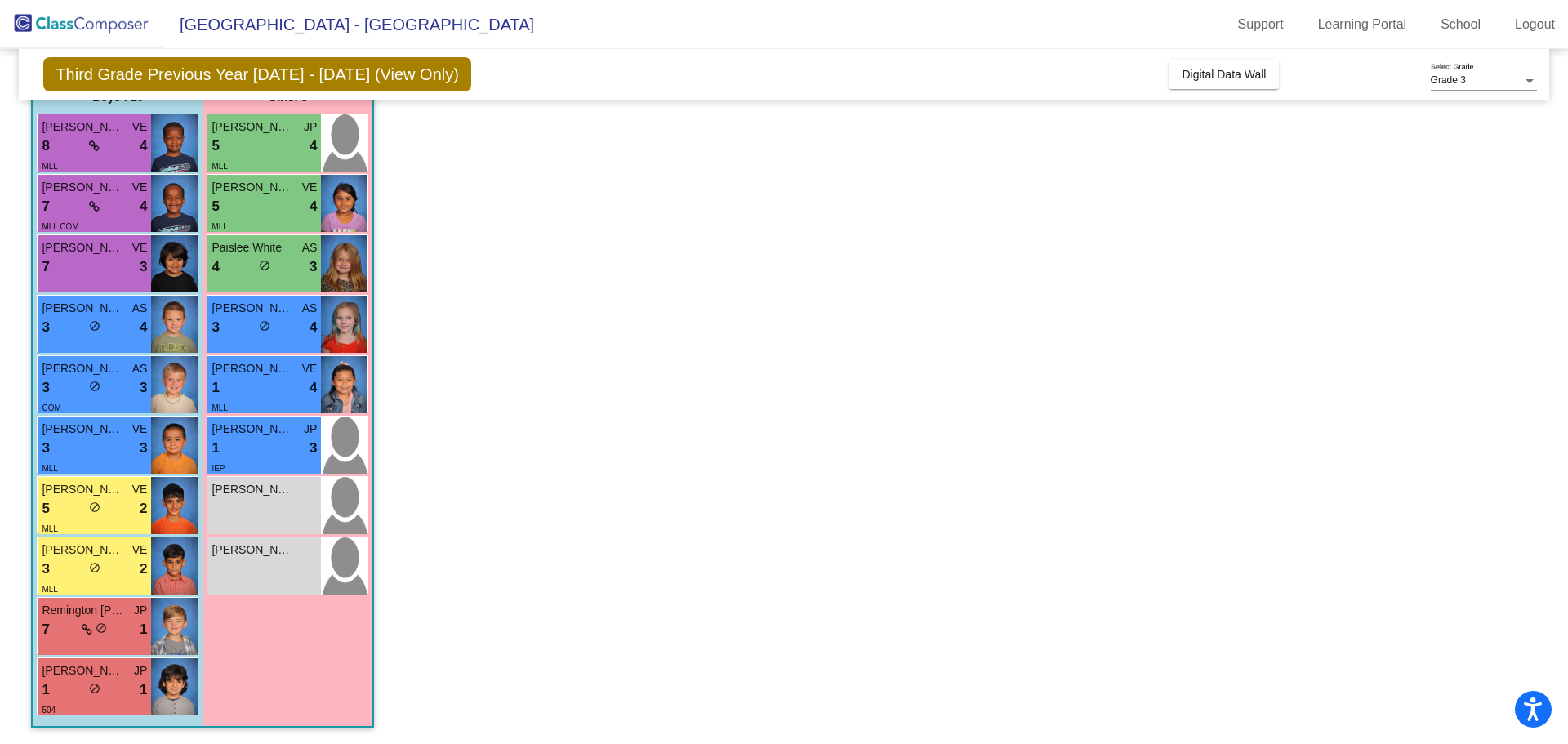
click at [113, 140] on div "8 lock do_not_disturb_alt 4" at bounding box center [94, 146] width 105 height 21
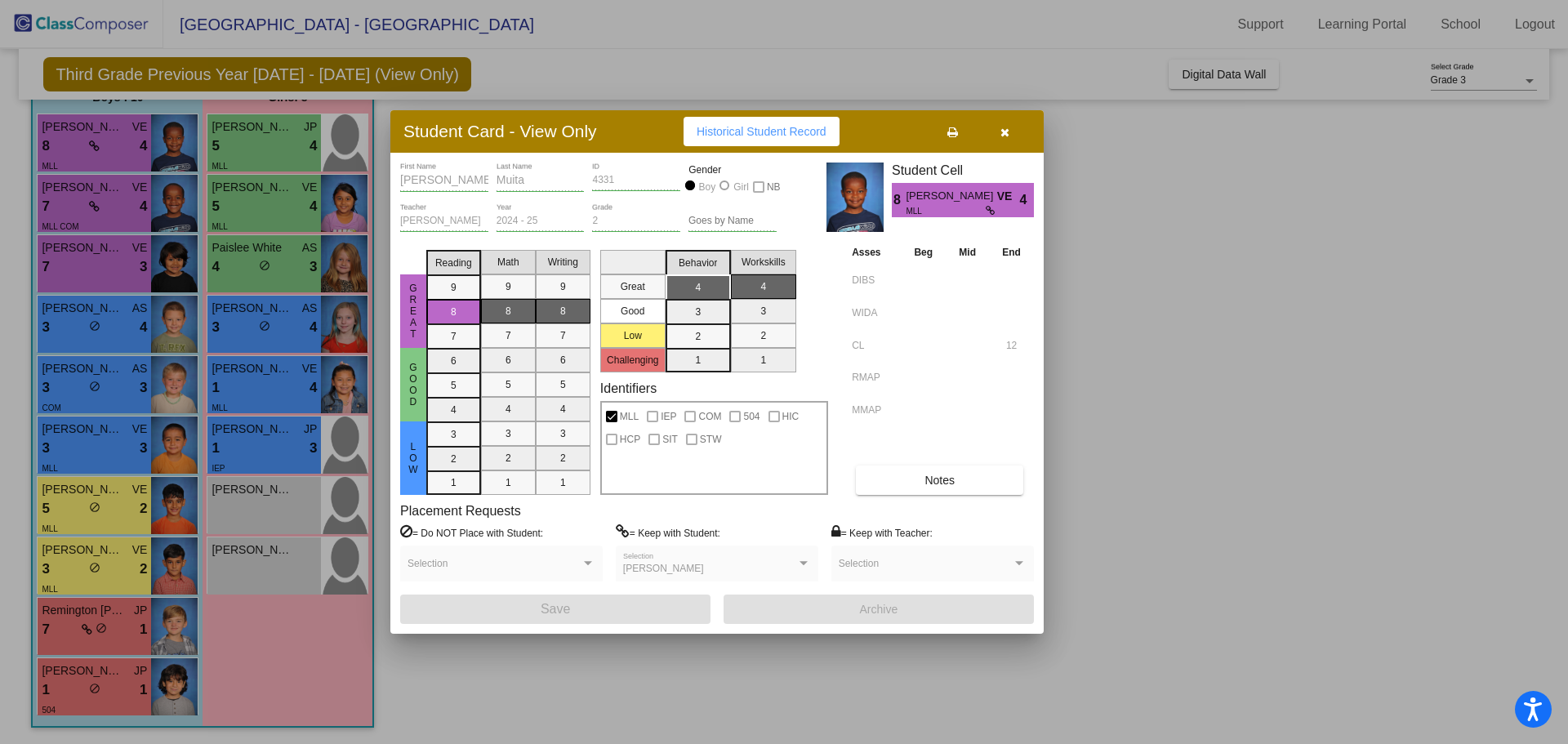
click at [86, 265] on div at bounding box center [784, 372] width 1568 height 744
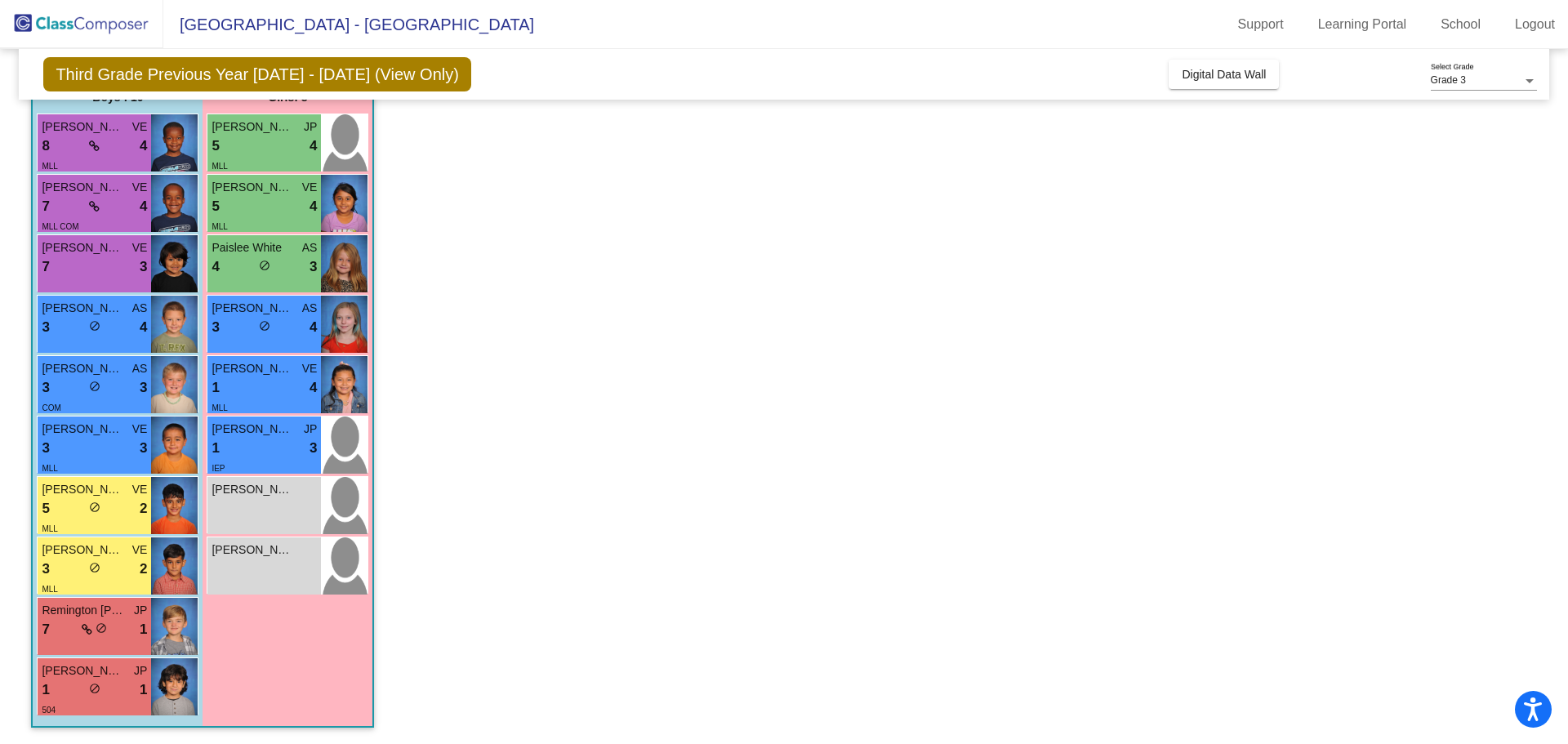
click at [86, 265] on div "7 lock do_not_disturb_alt 3" at bounding box center [94, 267] width 105 height 21
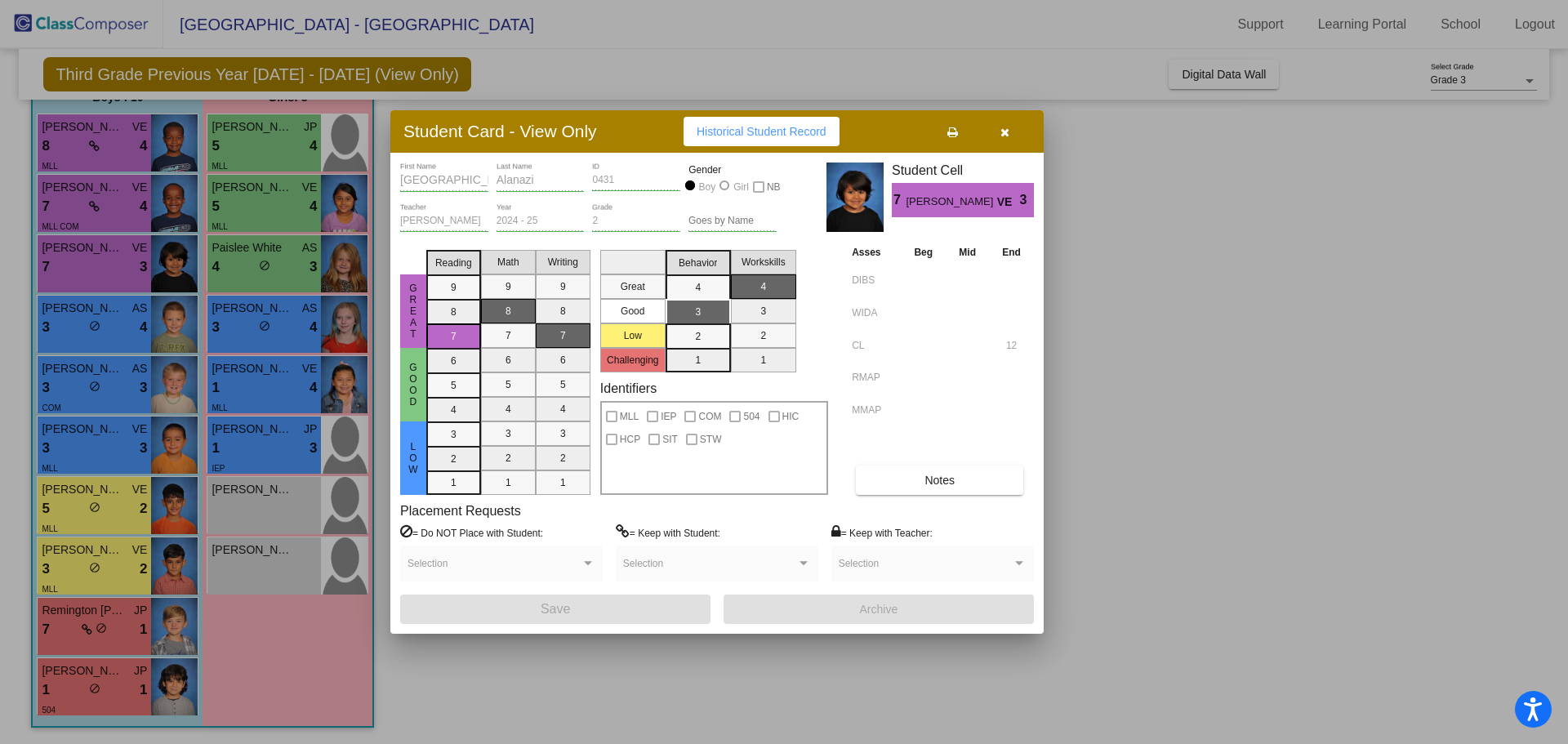
click at [68, 324] on div at bounding box center [784, 372] width 1568 height 744
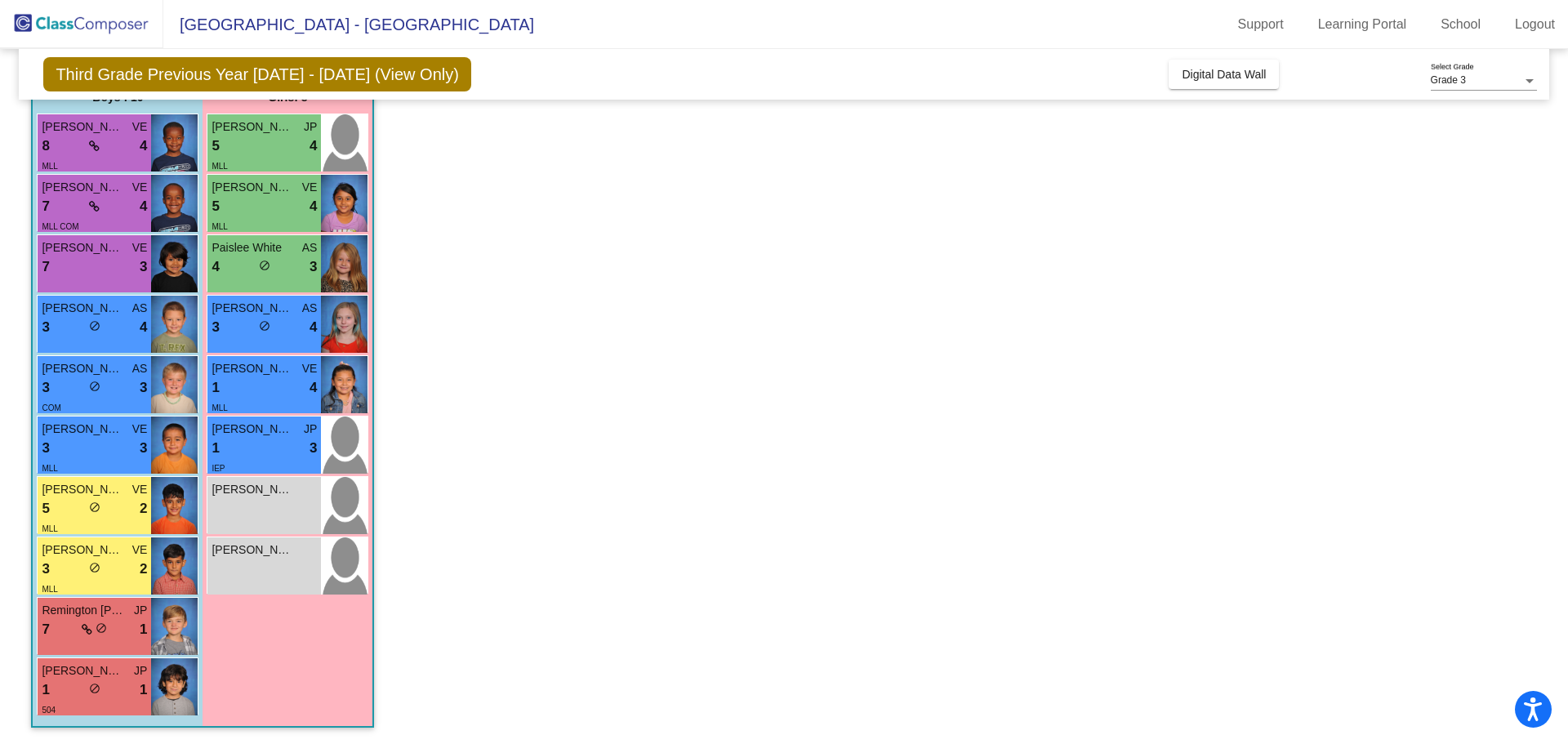
click at [68, 324] on div "3 lock do_not_disturb_alt 4" at bounding box center [94, 328] width 105 height 21
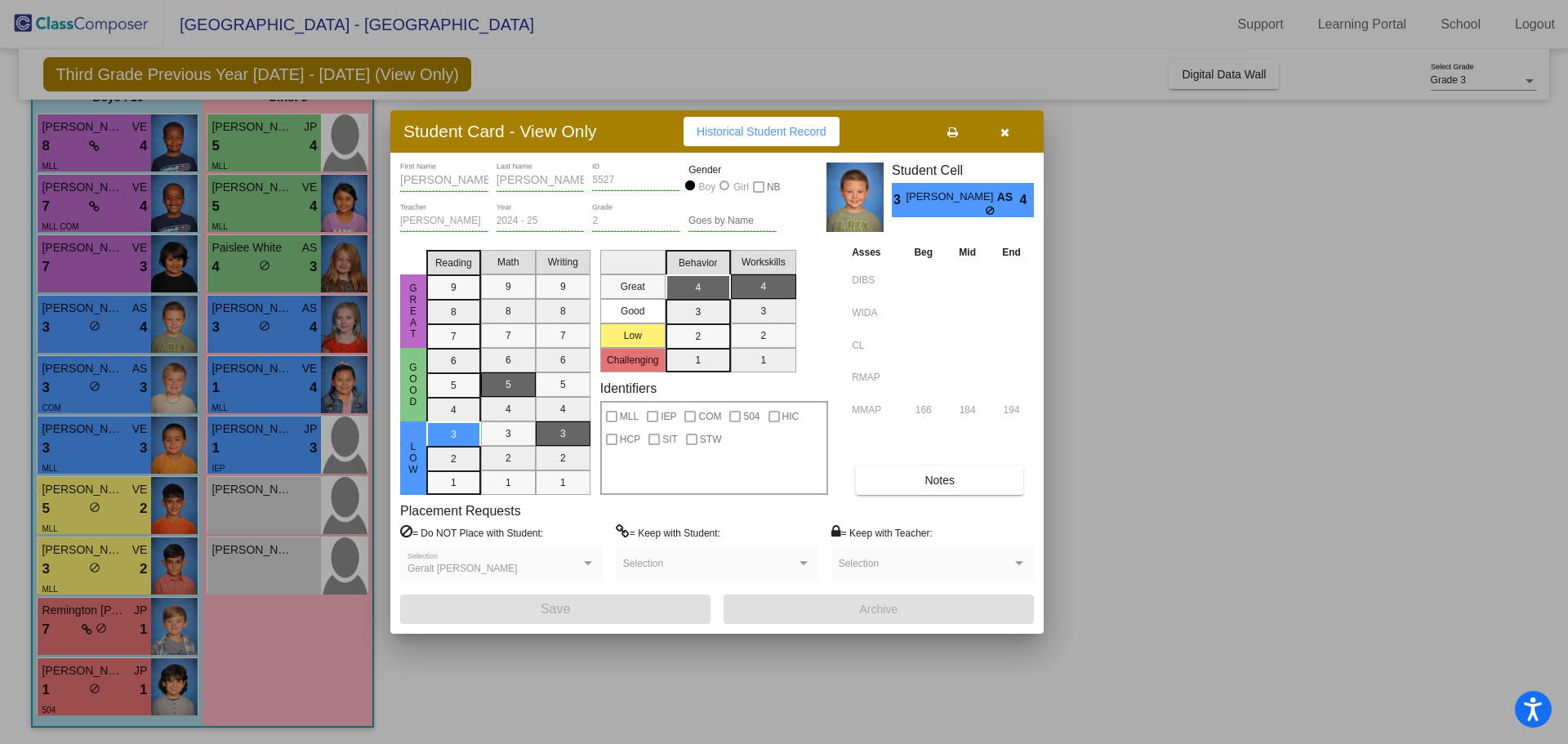
click at [69, 384] on div at bounding box center [784, 372] width 1568 height 744
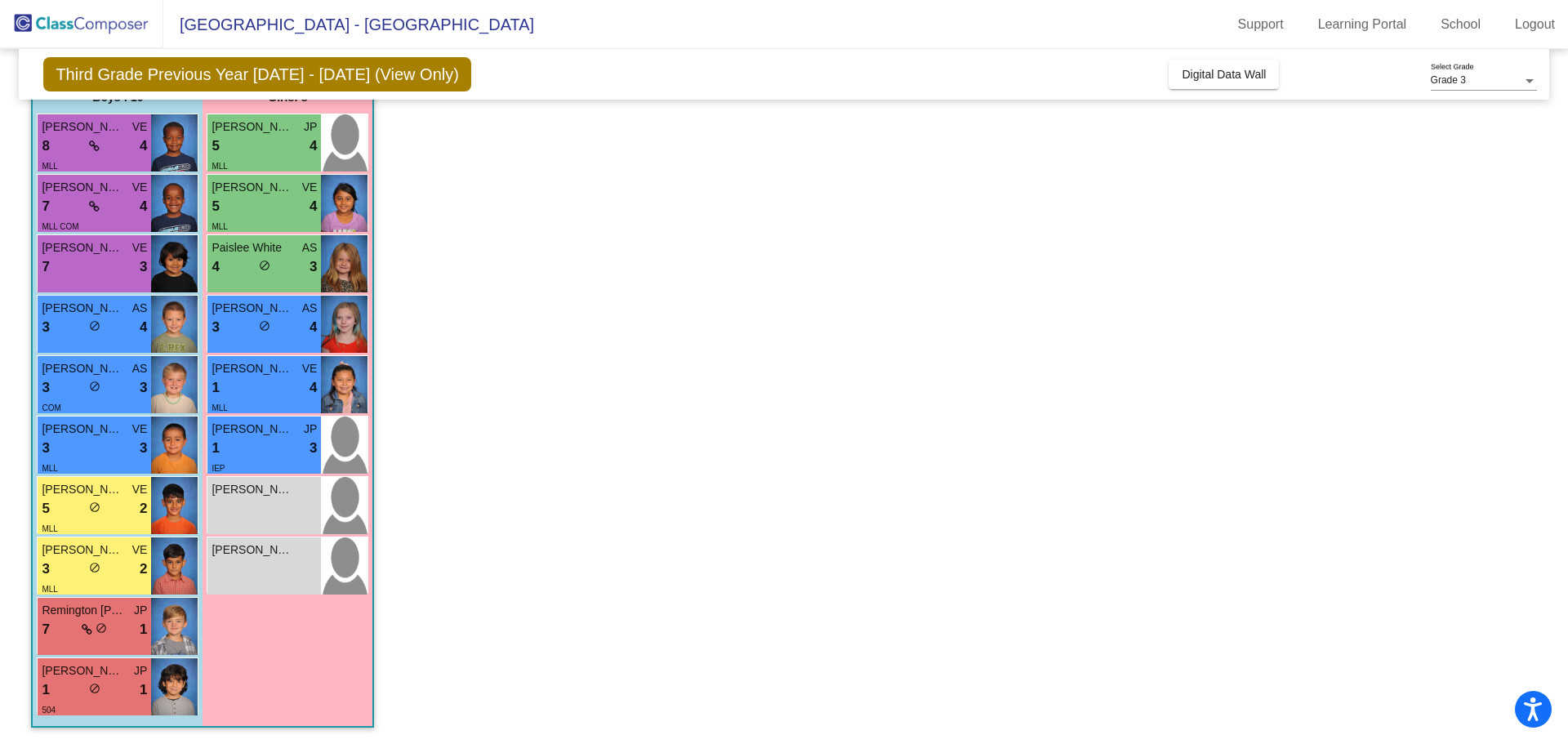
click at [69, 384] on div "3 lock do_not_disturb_alt 3" at bounding box center [94, 387] width 105 height 21
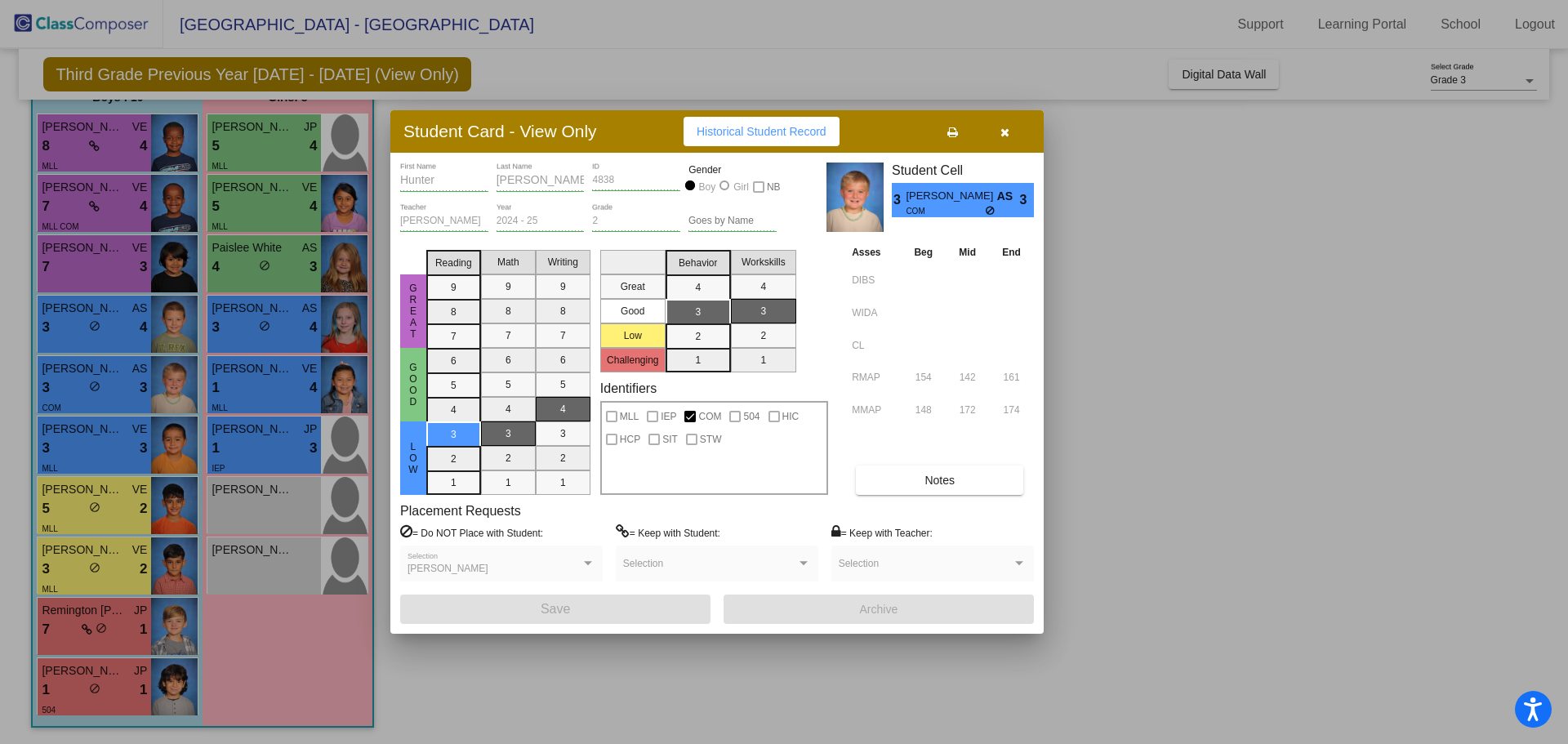
click at [76, 445] on div at bounding box center [784, 372] width 1568 height 744
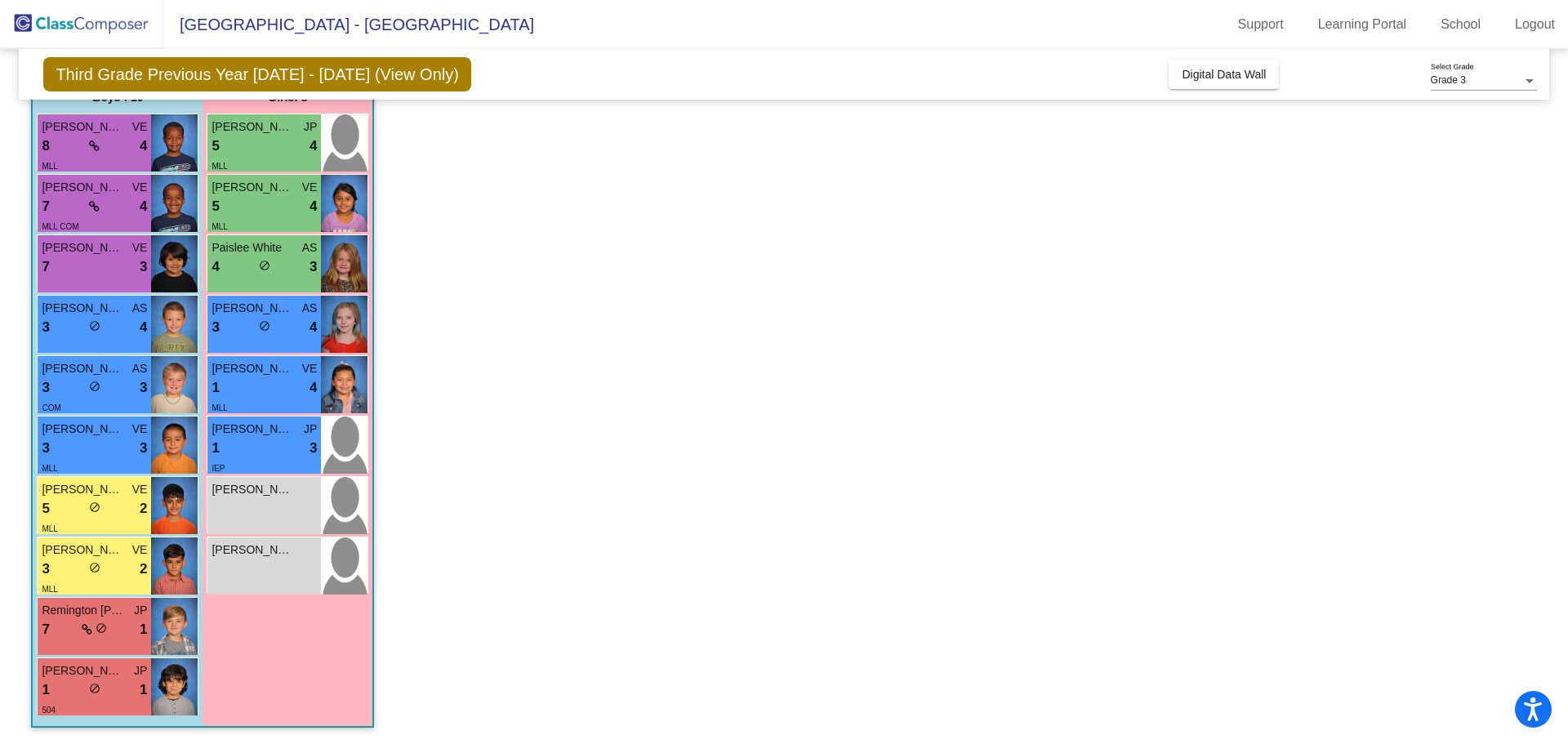
click at [76, 445] on div "3 lock do_not_disturb_alt 3" at bounding box center [94, 448] width 105 height 21
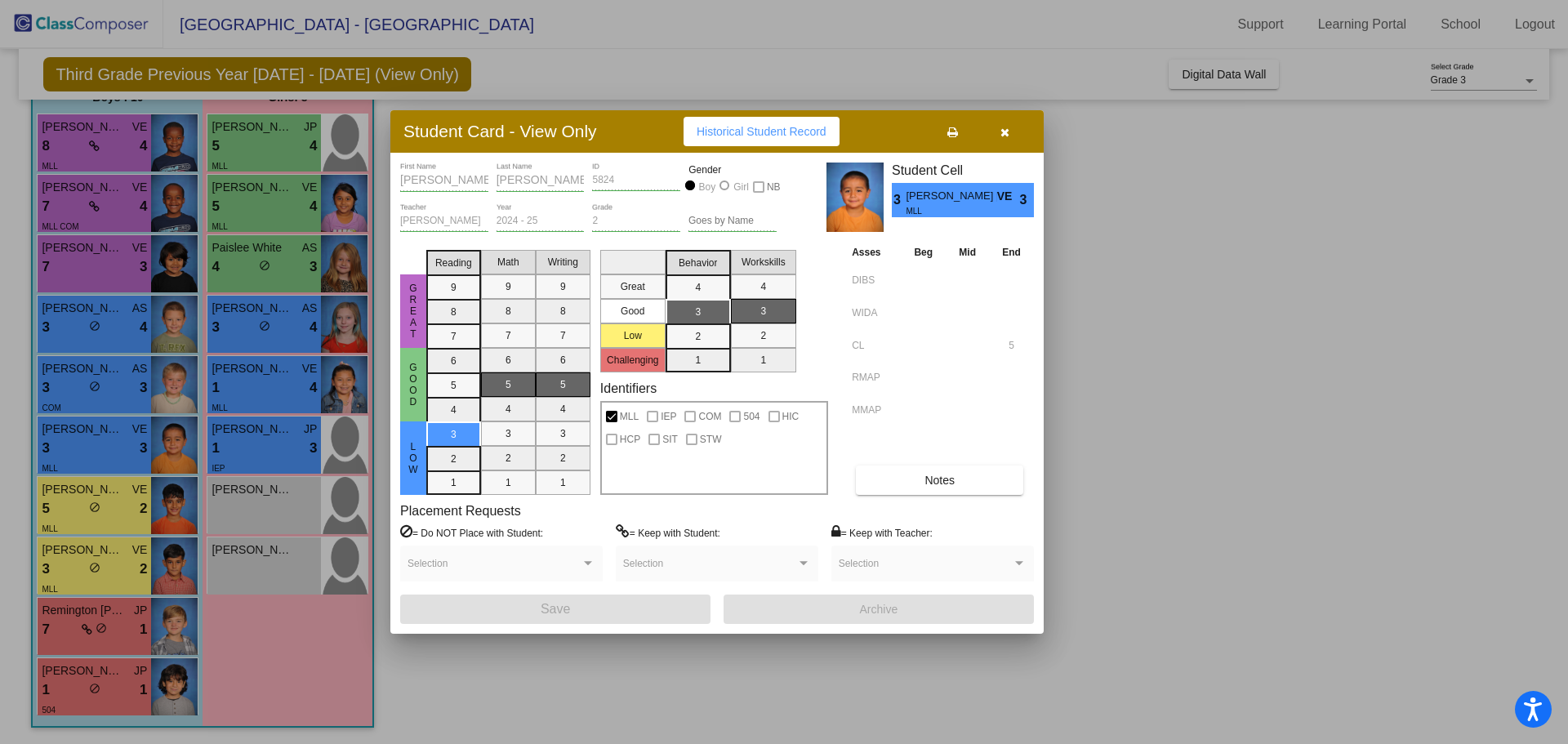
click at [109, 517] on div at bounding box center [784, 372] width 1568 height 744
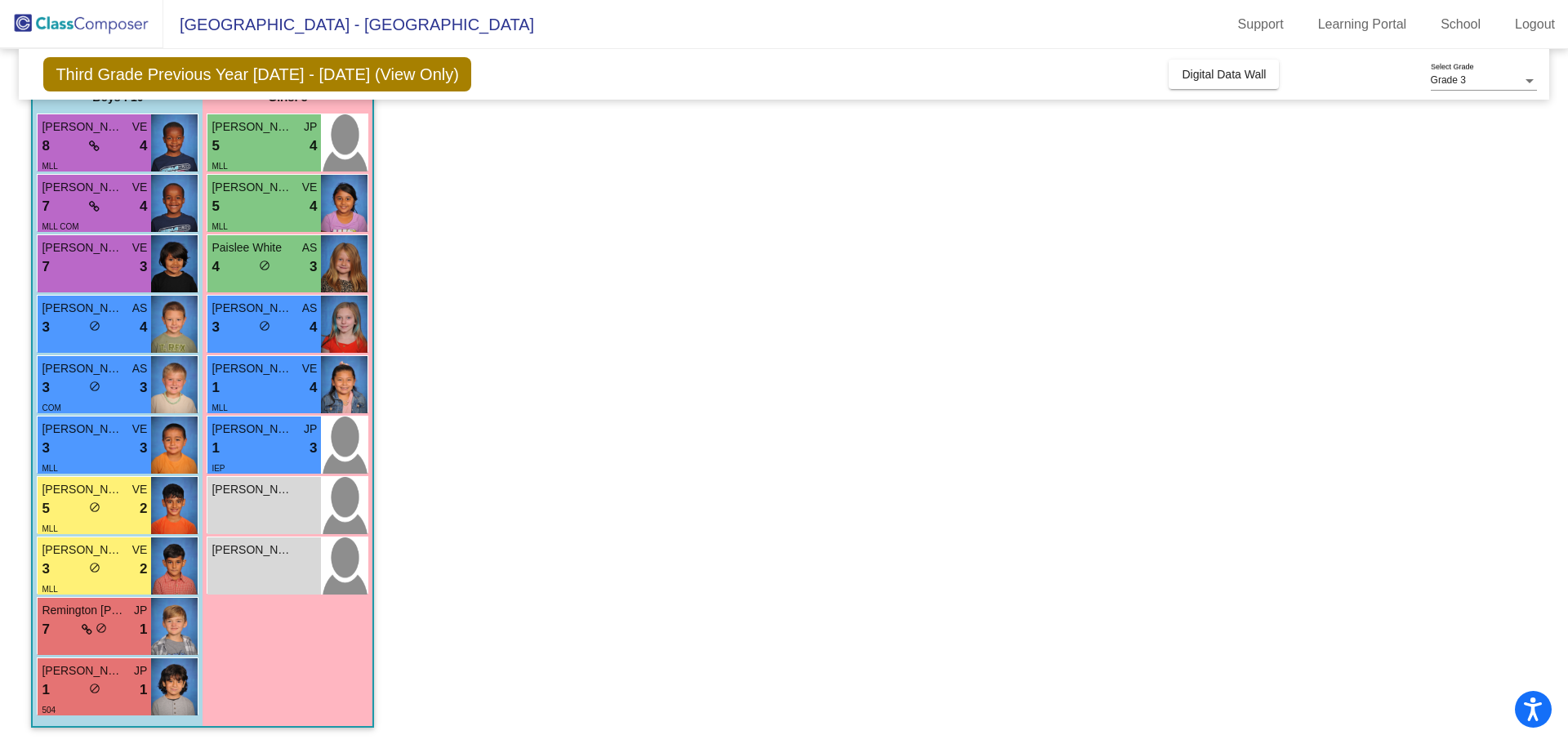
click at [109, 517] on div "5 lock do_not_disturb_alt 2" at bounding box center [94, 509] width 105 height 21
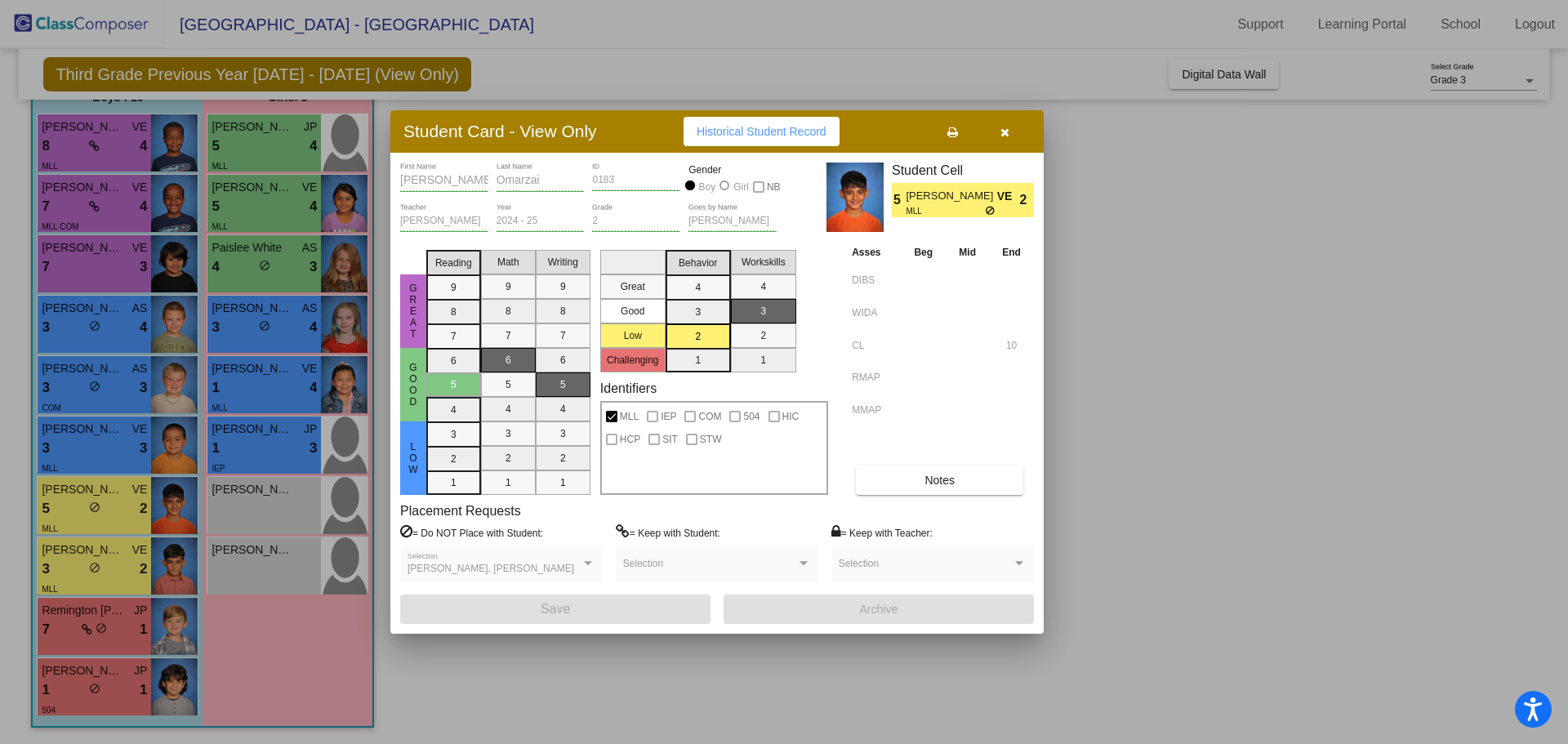
click at [107, 573] on div at bounding box center [784, 372] width 1568 height 744
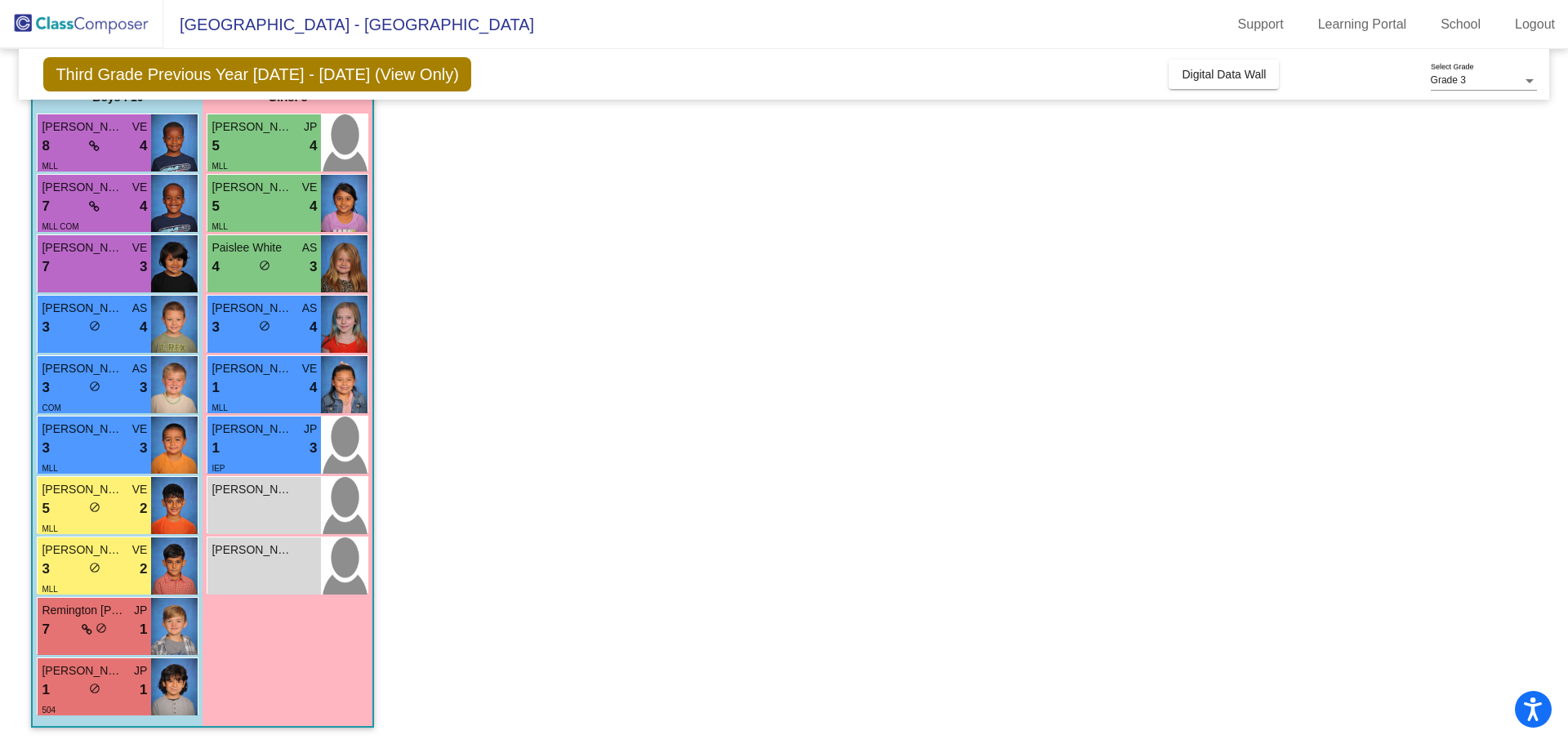
click at [107, 573] on div "3 lock do_not_disturb_alt 2" at bounding box center [94, 569] width 105 height 21
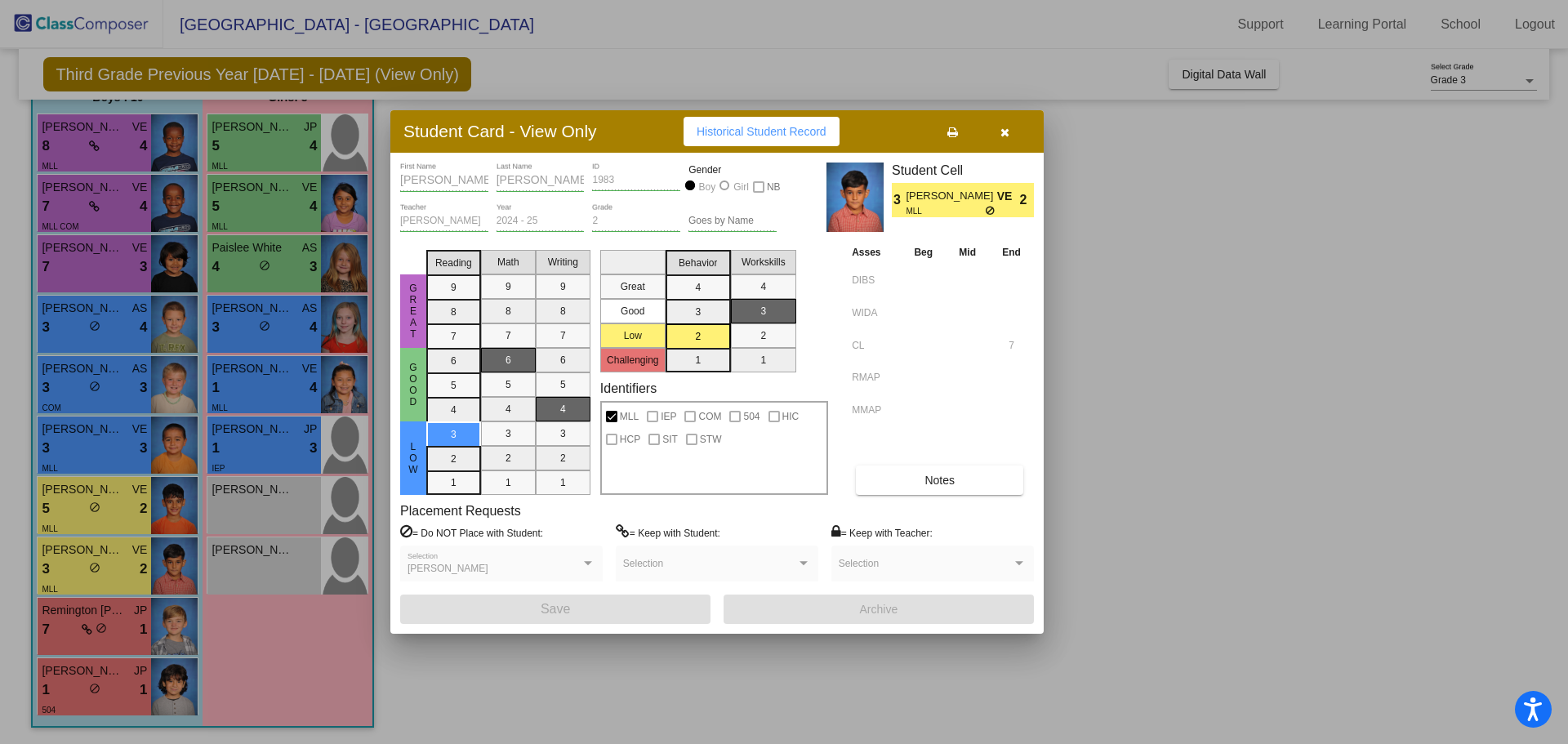
click at [115, 687] on div at bounding box center [784, 372] width 1568 height 744
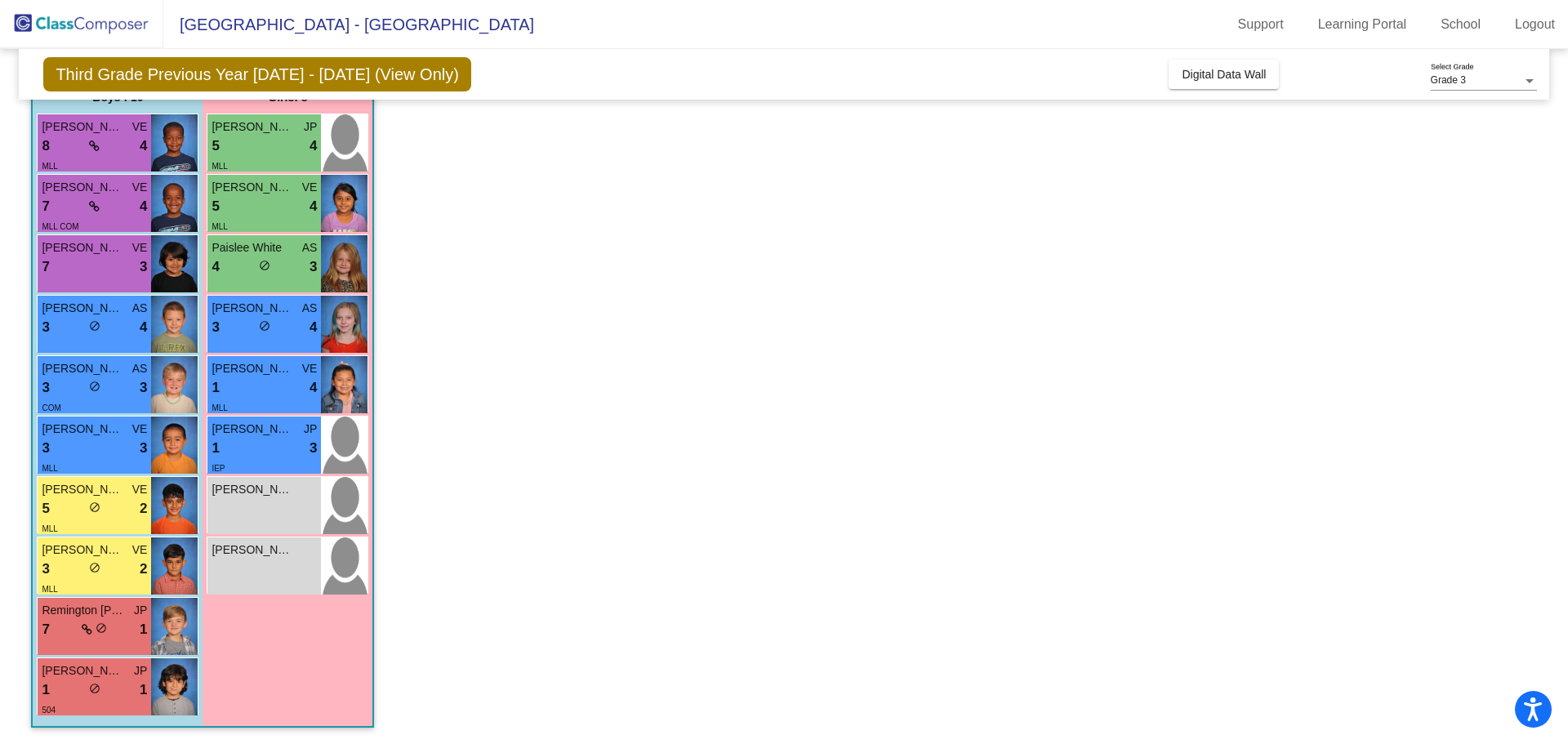
click at [115, 687] on div "1 lock do_not_disturb_alt 1" at bounding box center [94, 690] width 105 height 21
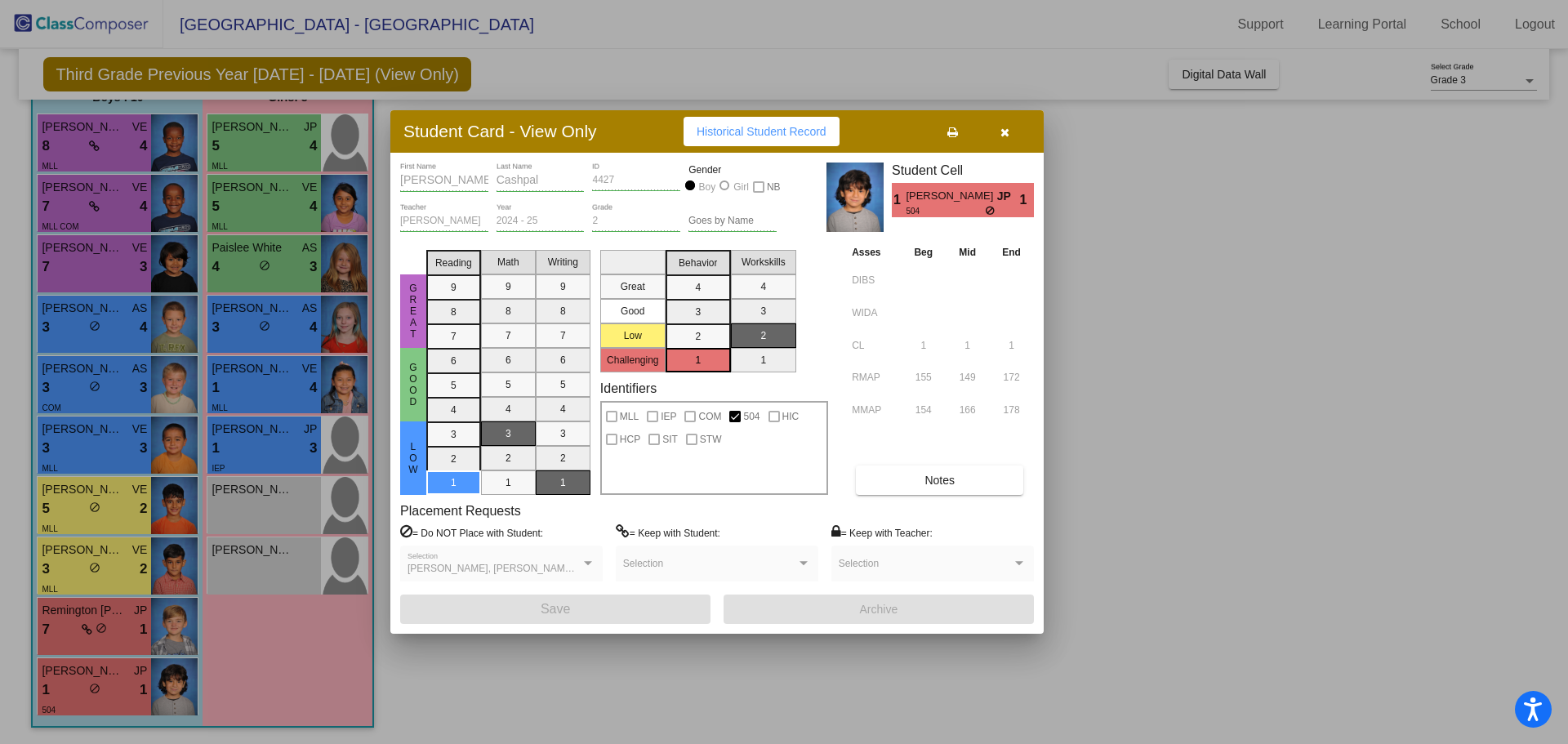
click at [259, 154] on div at bounding box center [784, 372] width 1568 height 744
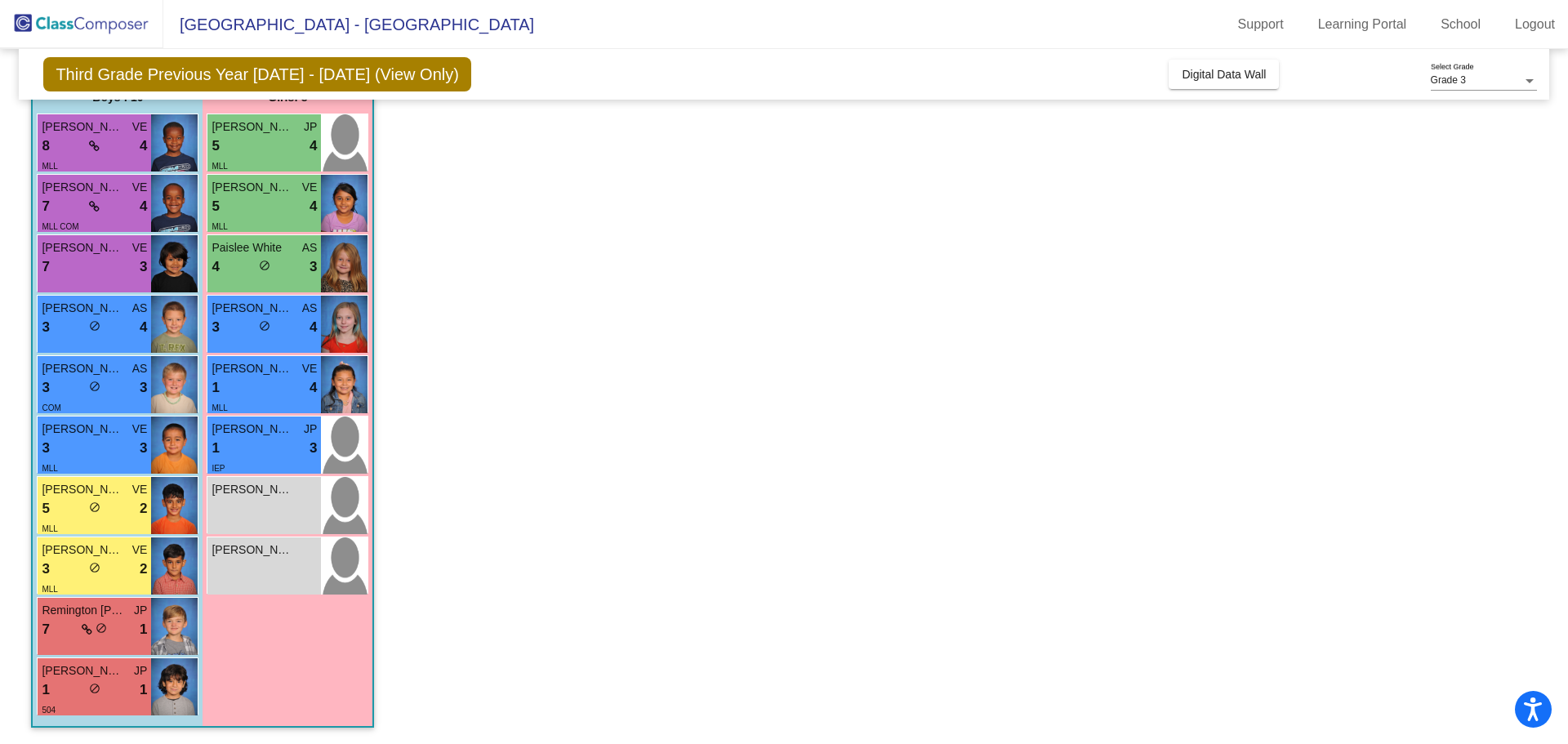
click at [259, 154] on div "5 lock do_not_disturb_alt 4" at bounding box center [263, 146] width 105 height 21
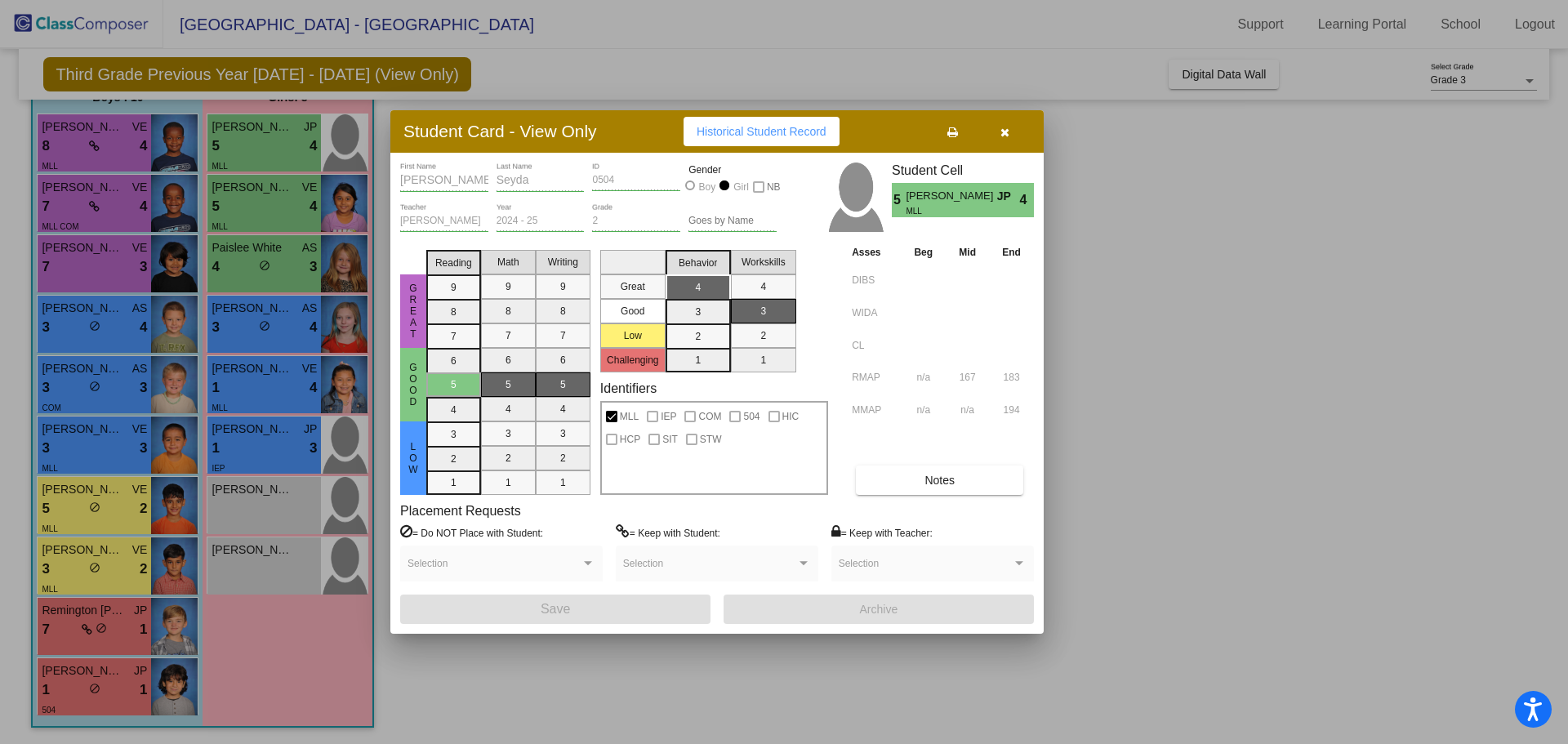
click at [267, 211] on div at bounding box center [784, 372] width 1568 height 744
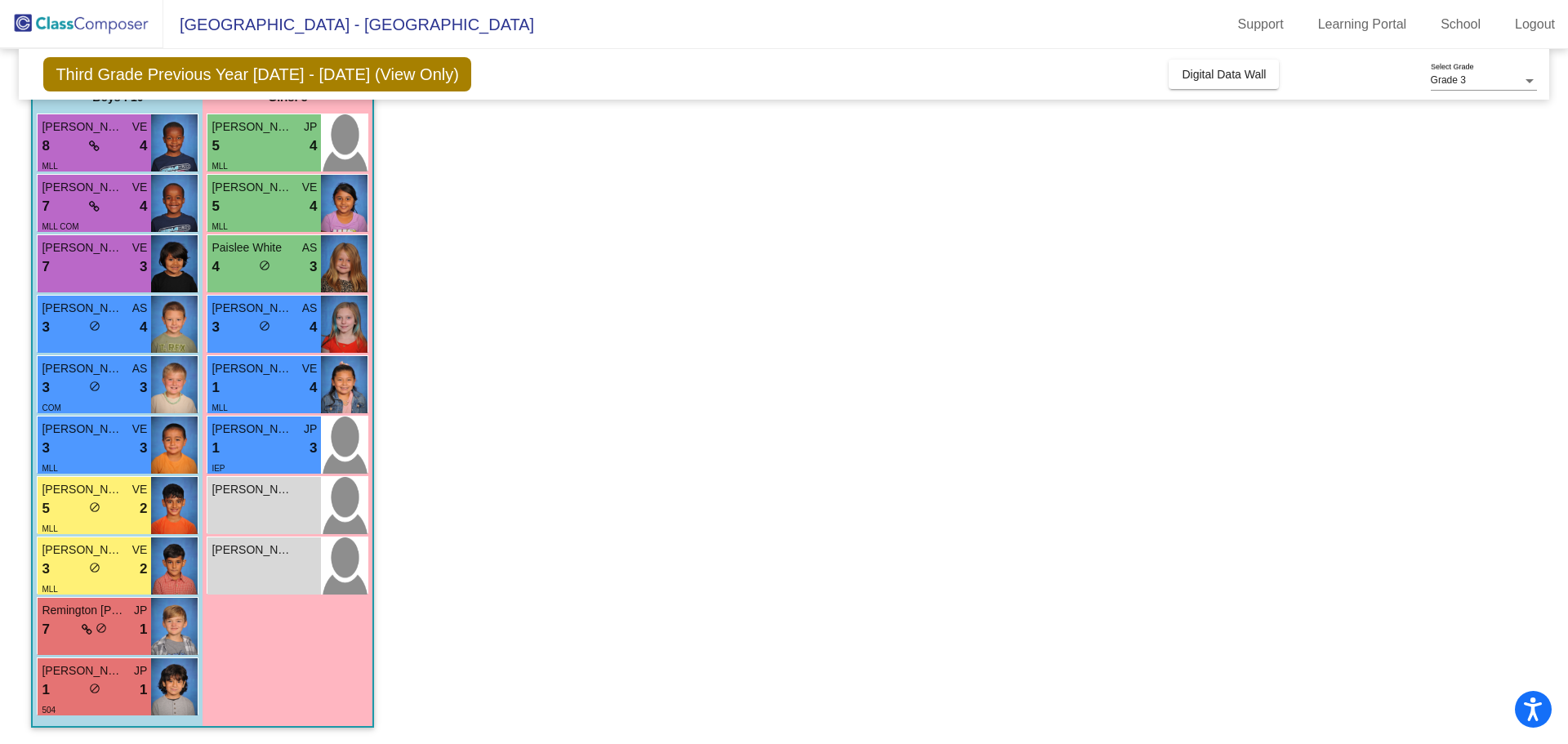
click at [267, 211] on div "5 lock do_not_disturb_alt 4" at bounding box center [263, 206] width 105 height 21
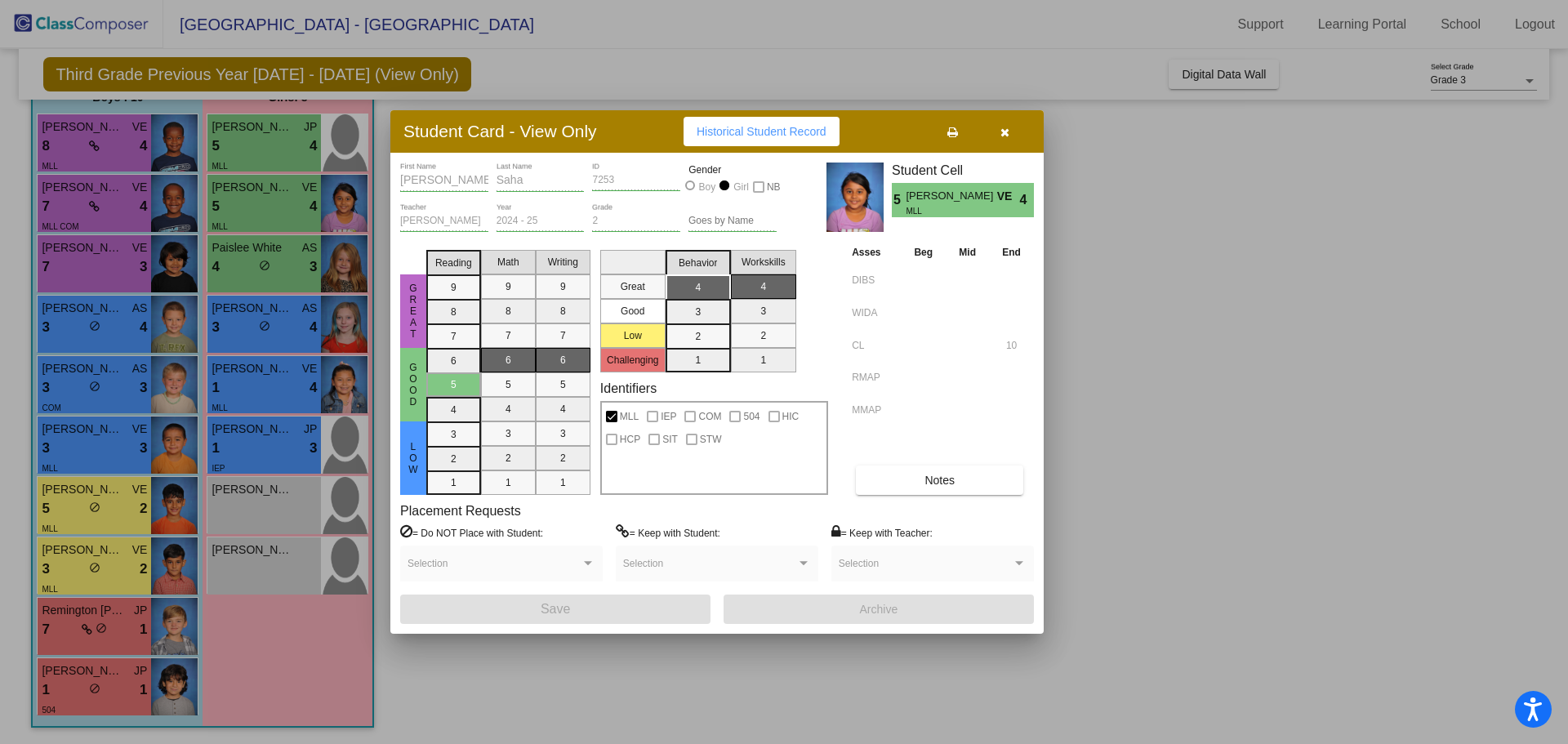
click at [253, 398] on div at bounding box center [784, 372] width 1568 height 744
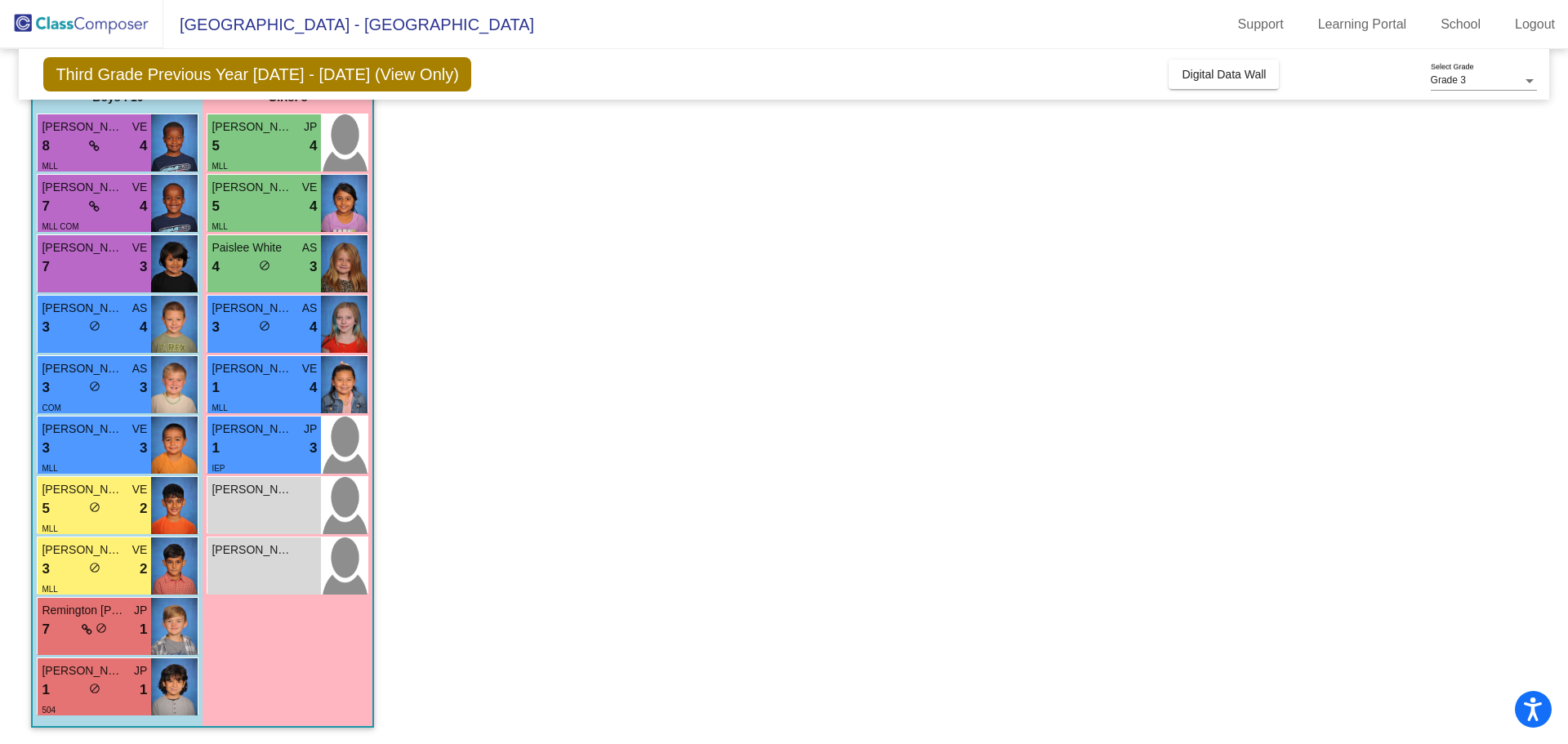
click at [253, 398] on div "MLL" at bounding box center [263, 407] width 105 height 17
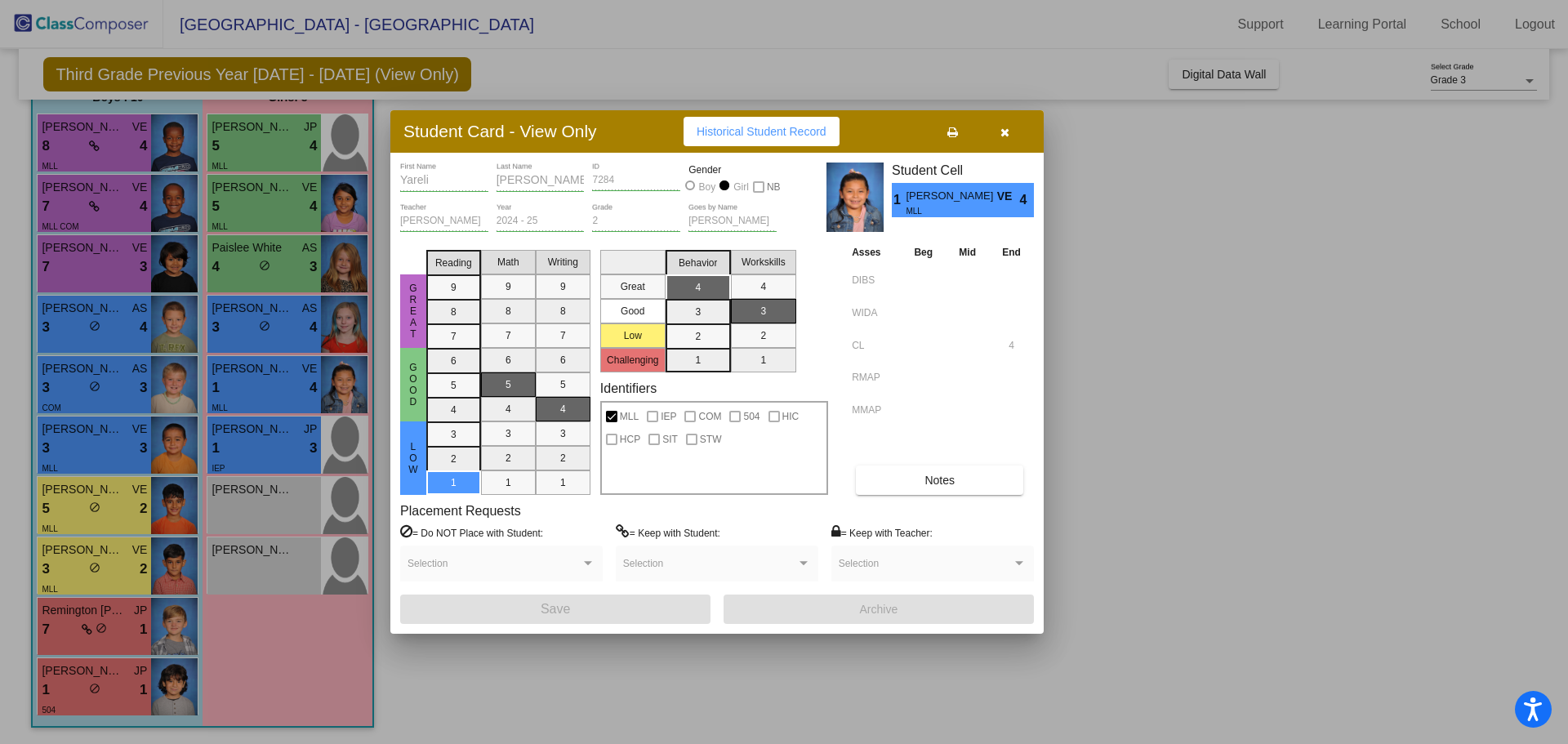
click at [269, 458] on div at bounding box center [784, 372] width 1568 height 744
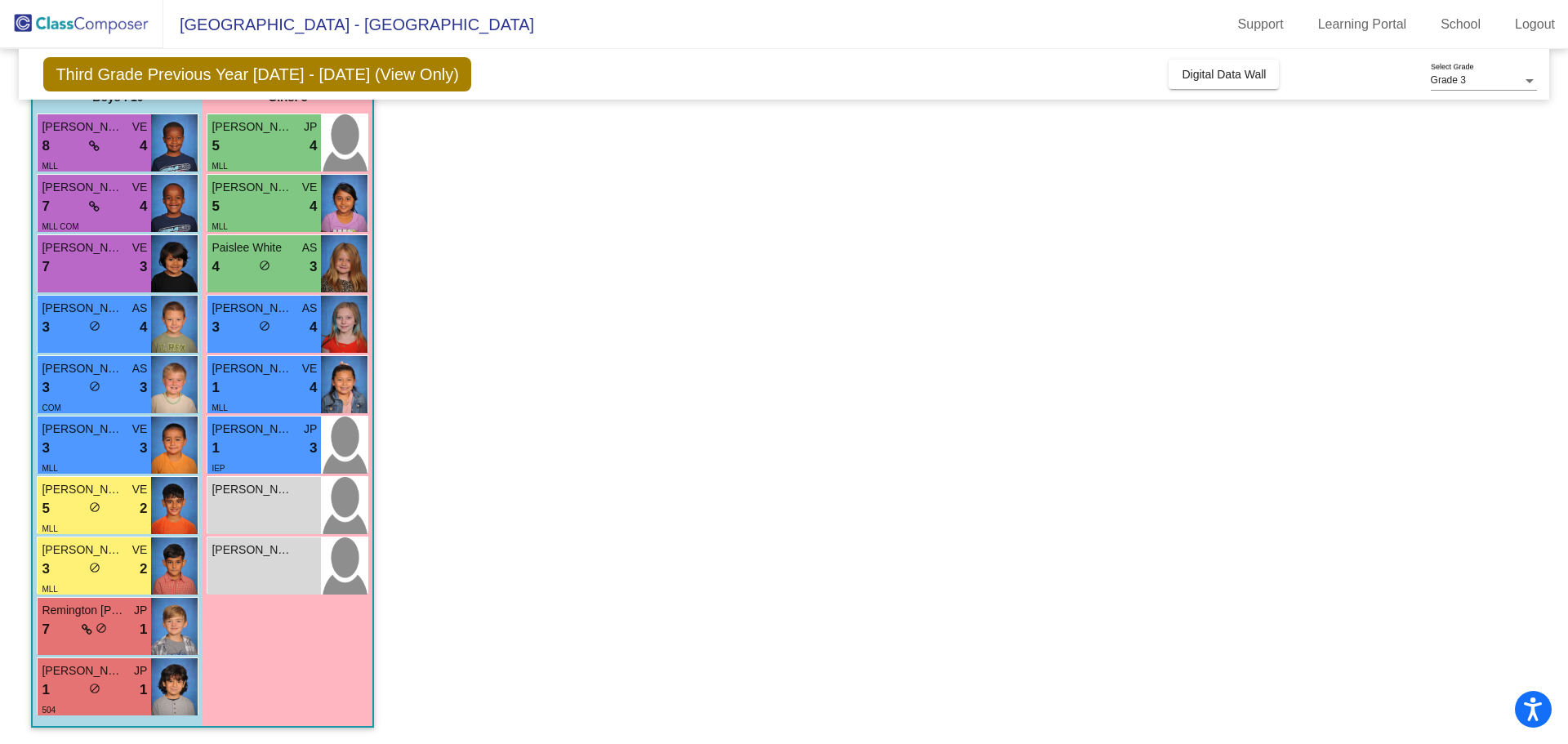
click at [269, 459] on div "IEP" at bounding box center [263, 467] width 105 height 17
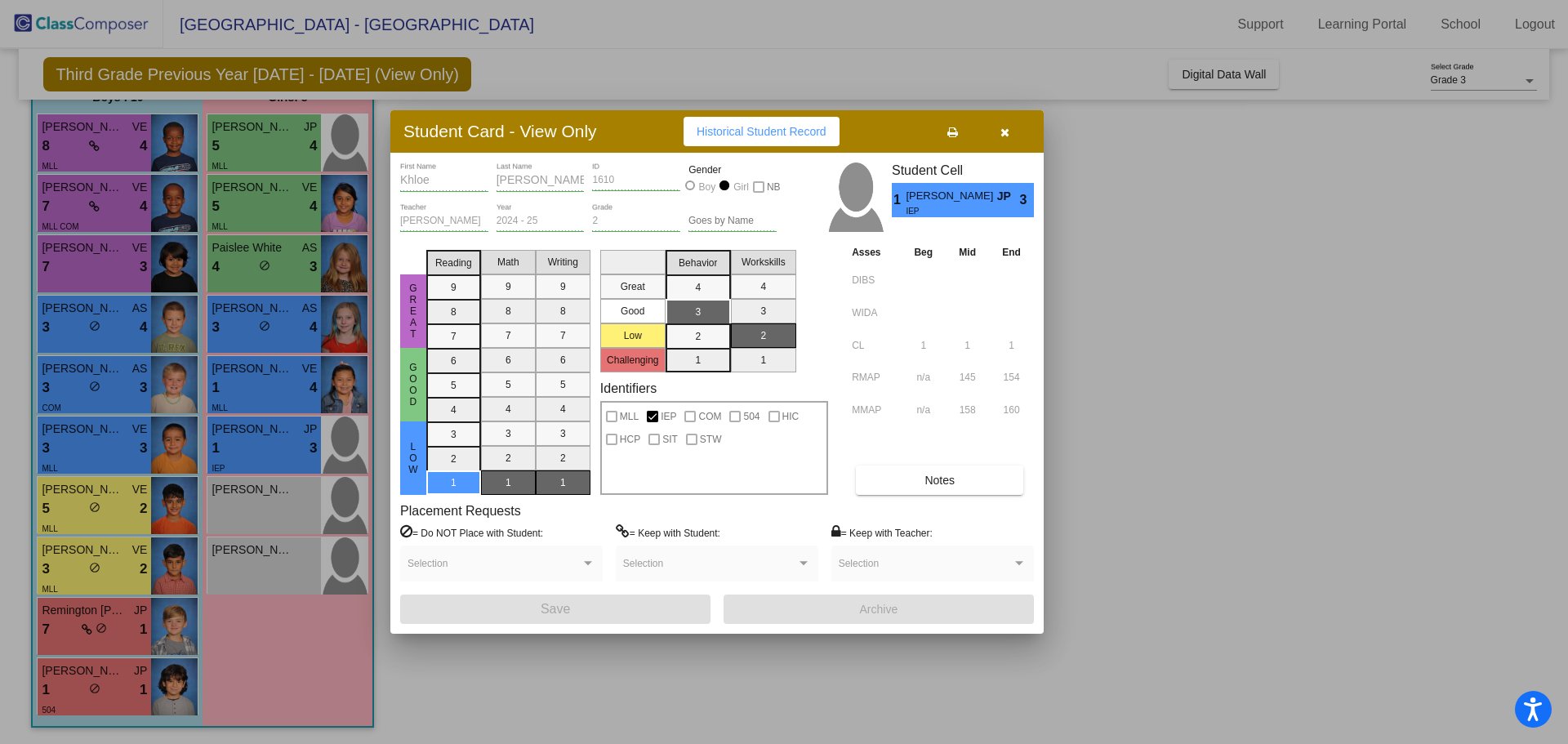
click at [256, 504] on div at bounding box center [784, 372] width 1568 height 744
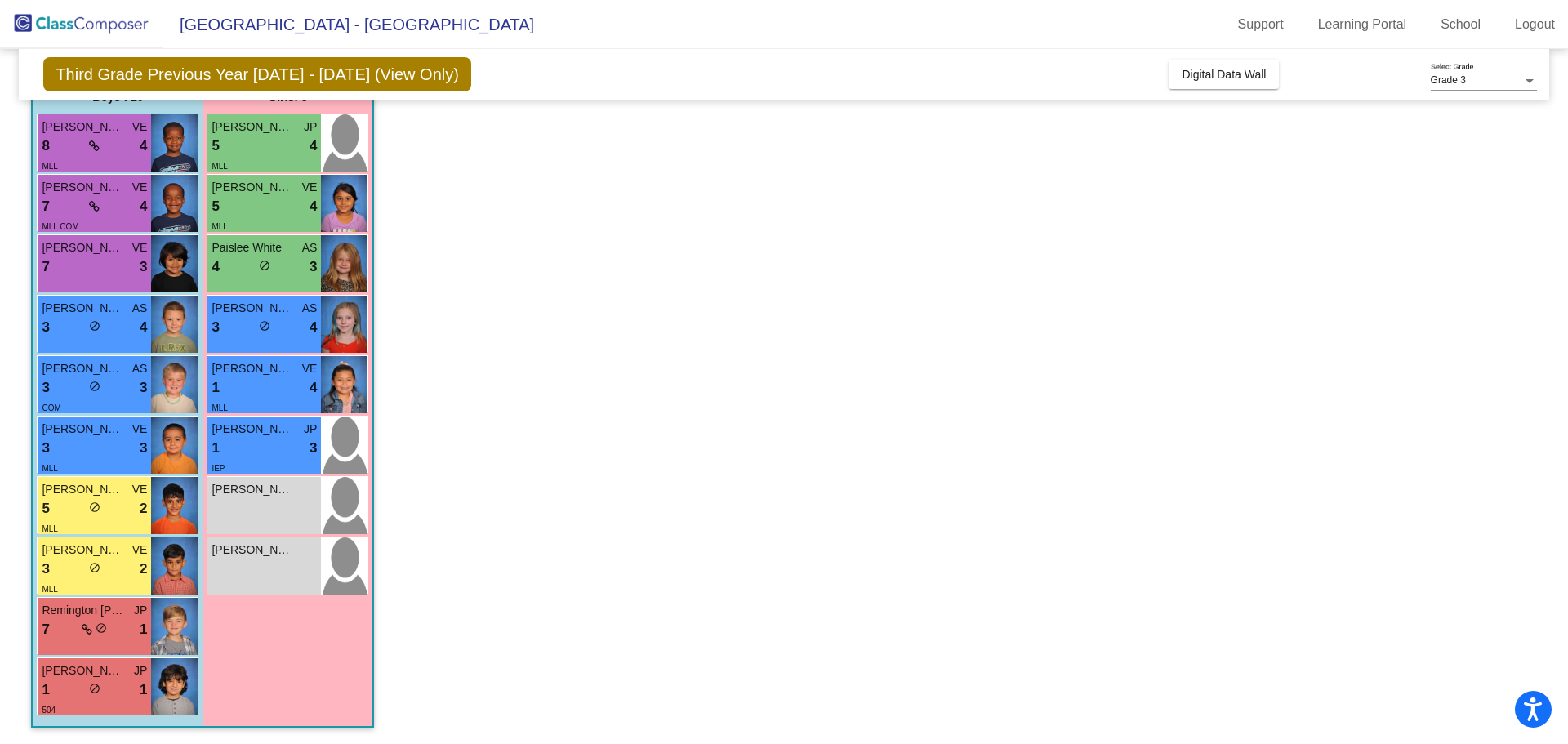
click at [256, 504] on div "[PERSON_NAME] lock do_not_disturb_alt" at bounding box center [264, 505] width 114 height 57
